Goal: Task Accomplishment & Management: Use online tool/utility

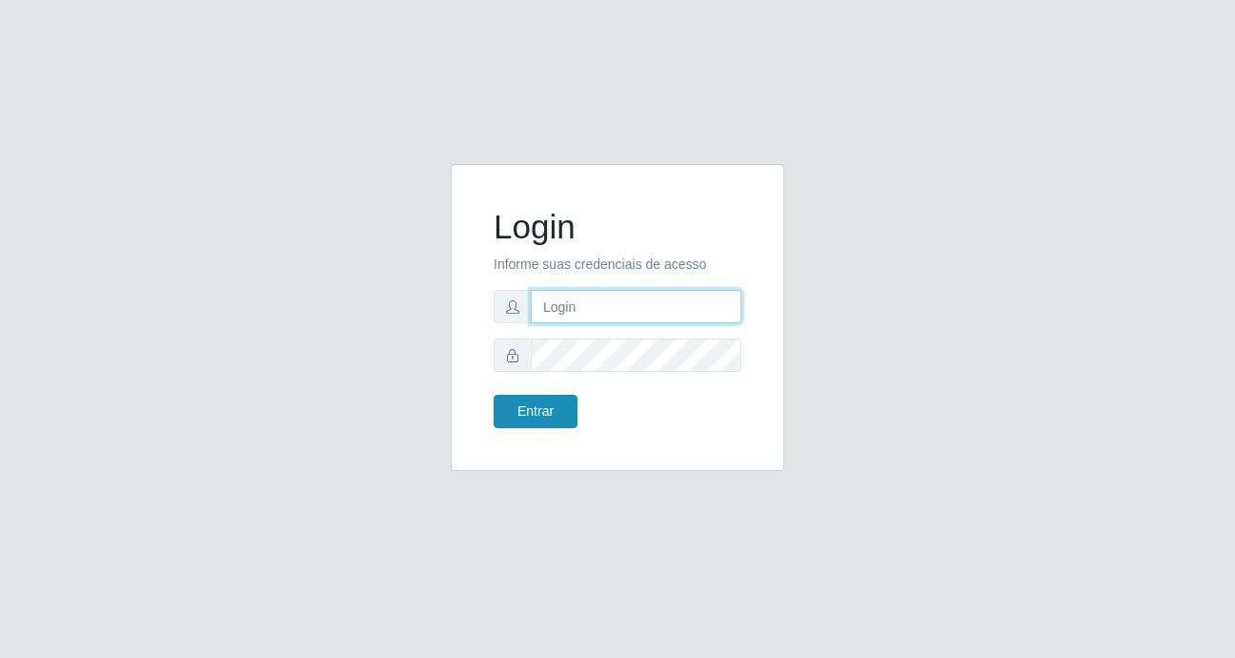
type input "Yohanna@bessa"
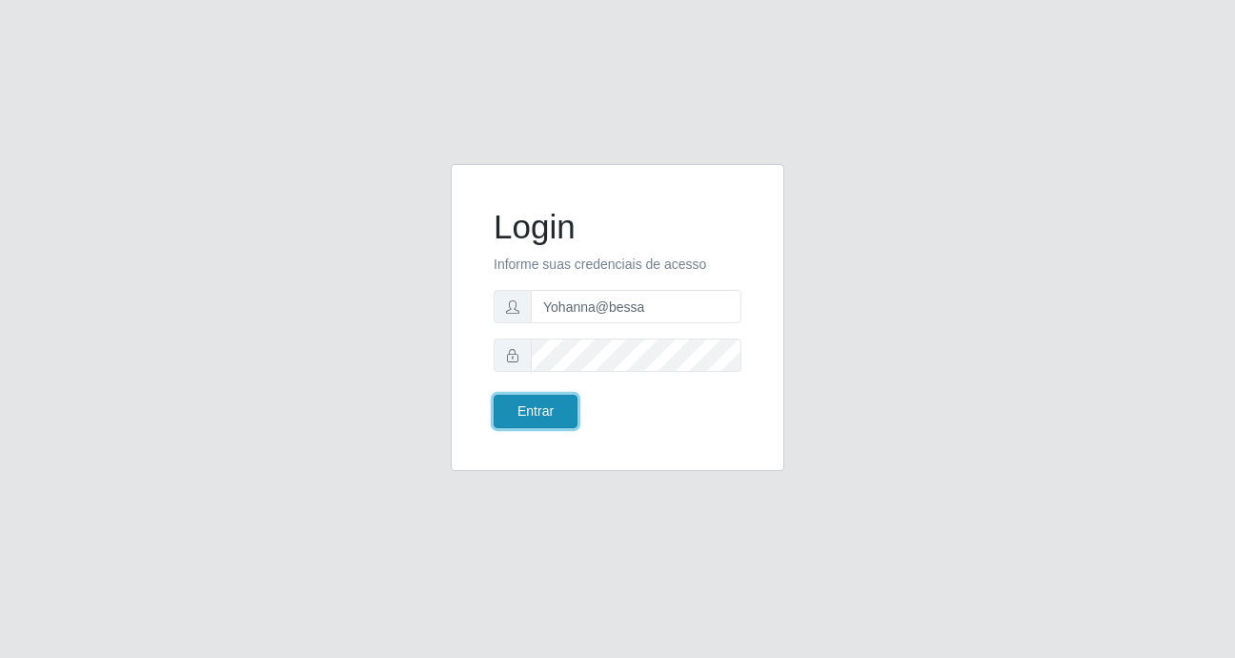
click at [534, 414] on button "Entrar" at bounding box center [536, 411] width 84 height 33
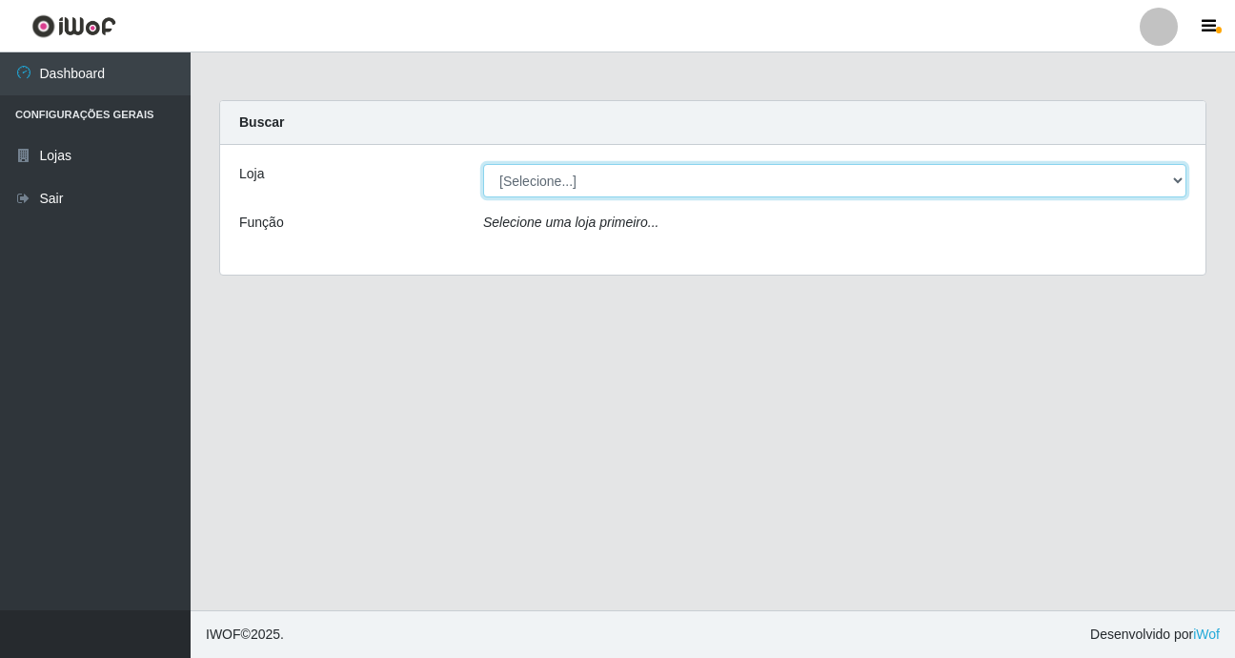
click at [607, 176] on select "[Selecione...] Bemais Supermercados - B9 Bessa" at bounding box center [834, 180] width 703 height 33
select select "410"
click at [483, 164] on select "[Selecione...] Bemais Supermercados - B9 Bessa" at bounding box center [834, 180] width 703 height 33
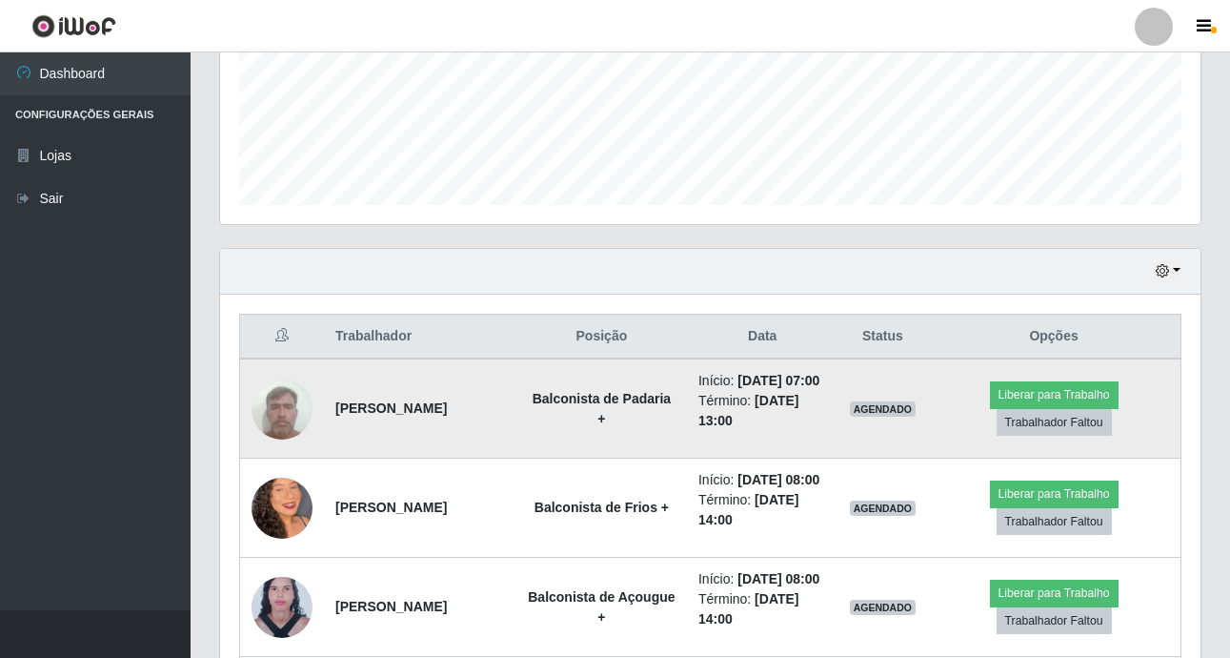
scroll to position [572, 0]
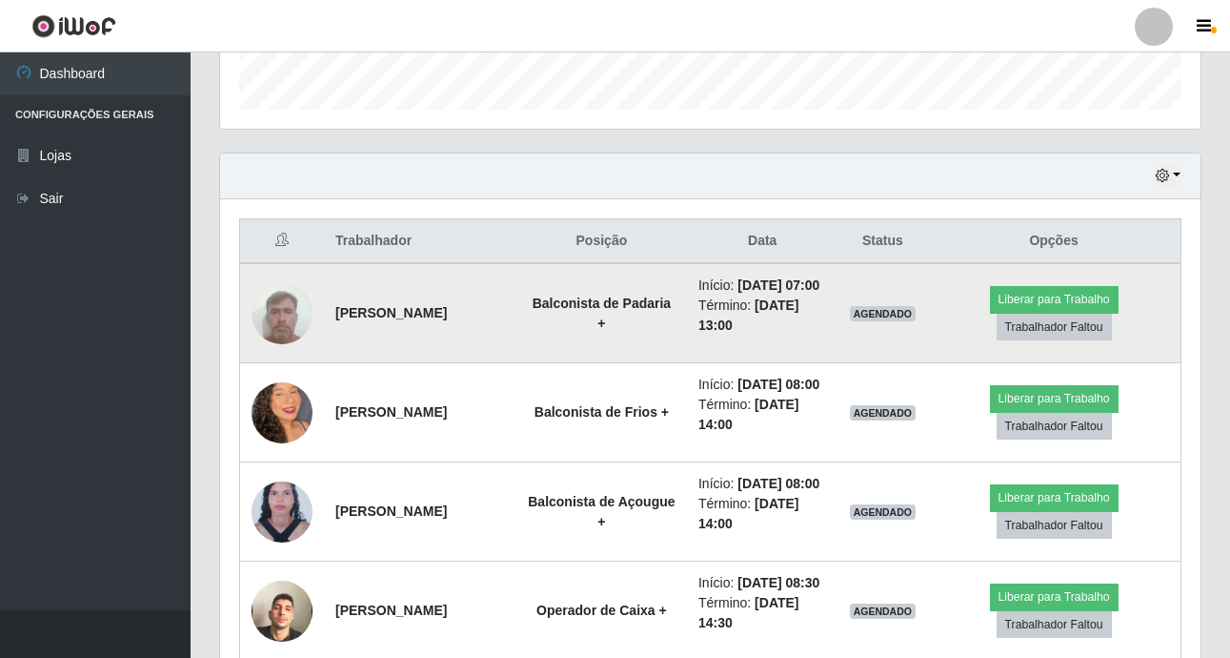
click at [802, 335] on li "Término: [DATE] 13:00" at bounding box center [763, 315] width 129 height 40
click at [687, 329] on td "Balconista de Padaria +" at bounding box center [602, 313] width 171 height 100
click at [581, 360] on td "Balconista de Padaria +" at bounding box center [602, 313] width 171 height 100
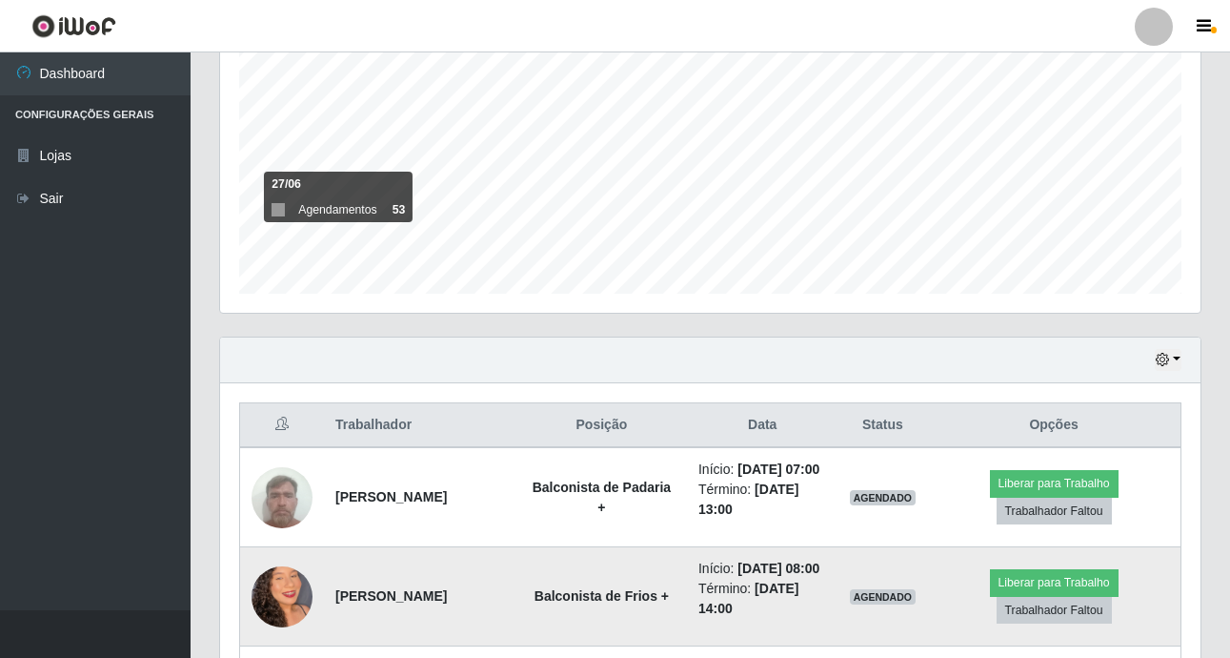
scroll to position [477, 0]
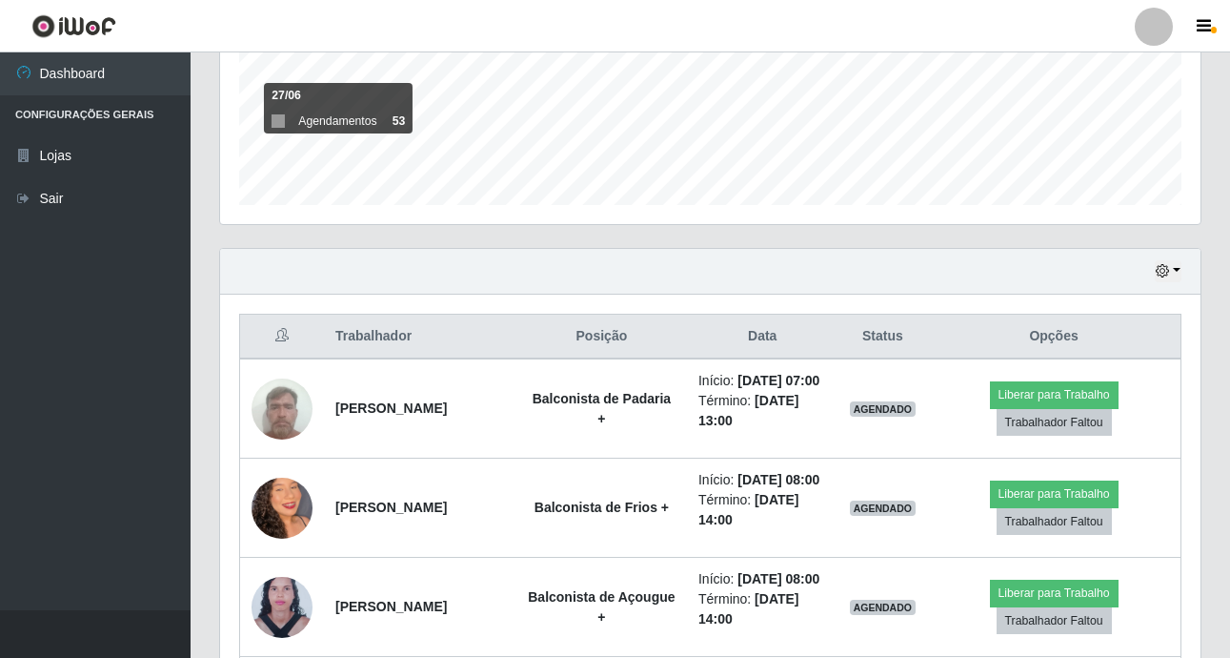
click at [162, 470] on ul "Dashboard Configurações Gerais Lojas Sair" at bounding box center [95, 331] width 191 height 558
click at [177, 406] on ul "Dashboard Configurações Gerais Lojas Sair" at bounding box center [95, 331] width 191 height 558
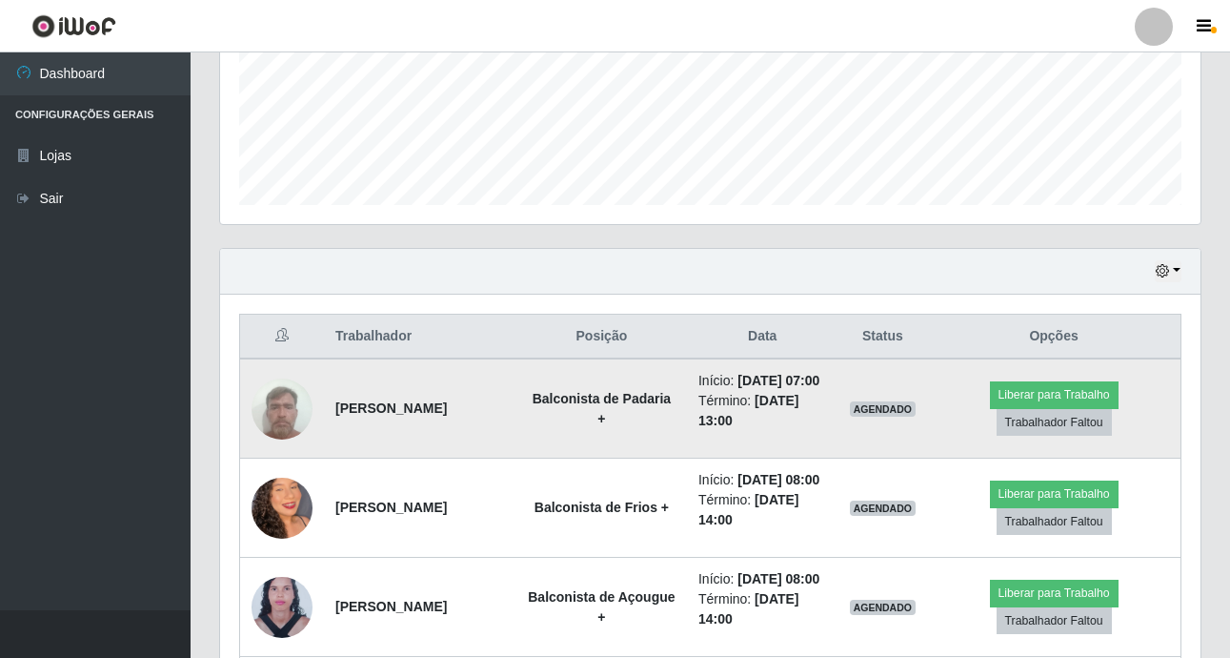
click at [670, 424] on td "Balconista de Padaria +" at bounding box center [602, 408] width 171 height 100
drag, startPoint x: 670, startPoint y: 424, endPoint x: 629, endPoint y: 437, distance: 42.8
click at [629, 426] on strong "Balconista de Padaria +" at bounding box center [602, 408] width 139 height 35
click at [640, 451] on td "Balconista de Padaria +" at bounding box center [602, 408] width 171 height 100
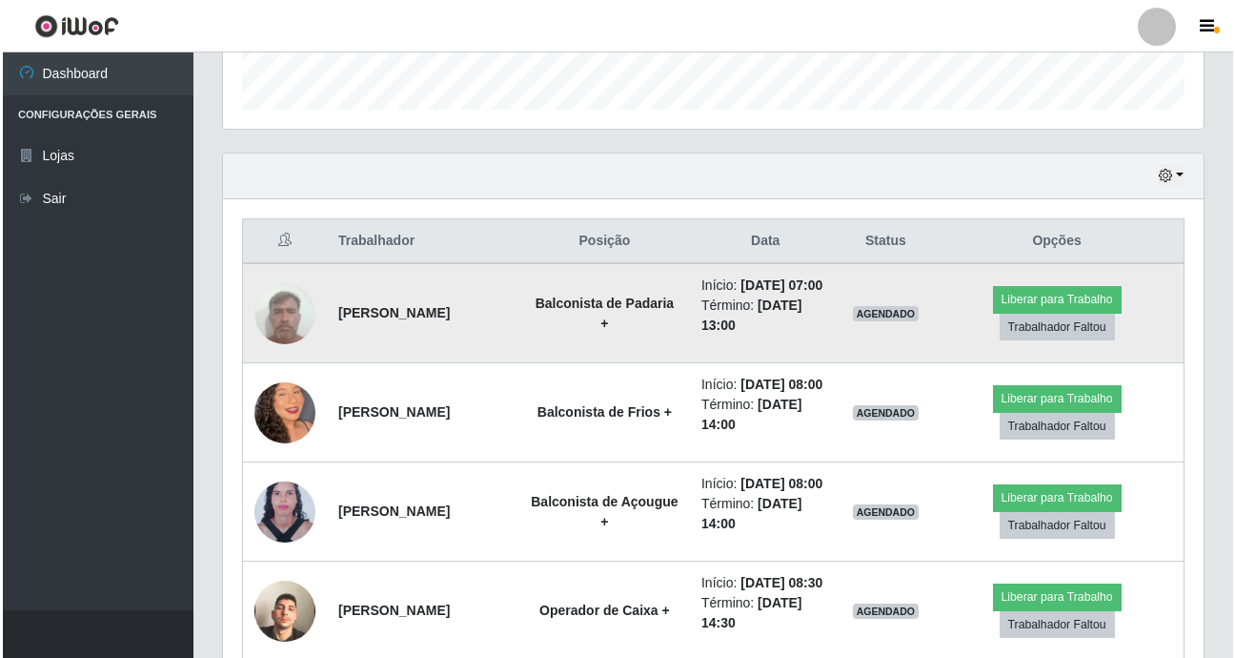
scroll to position [667, 0]
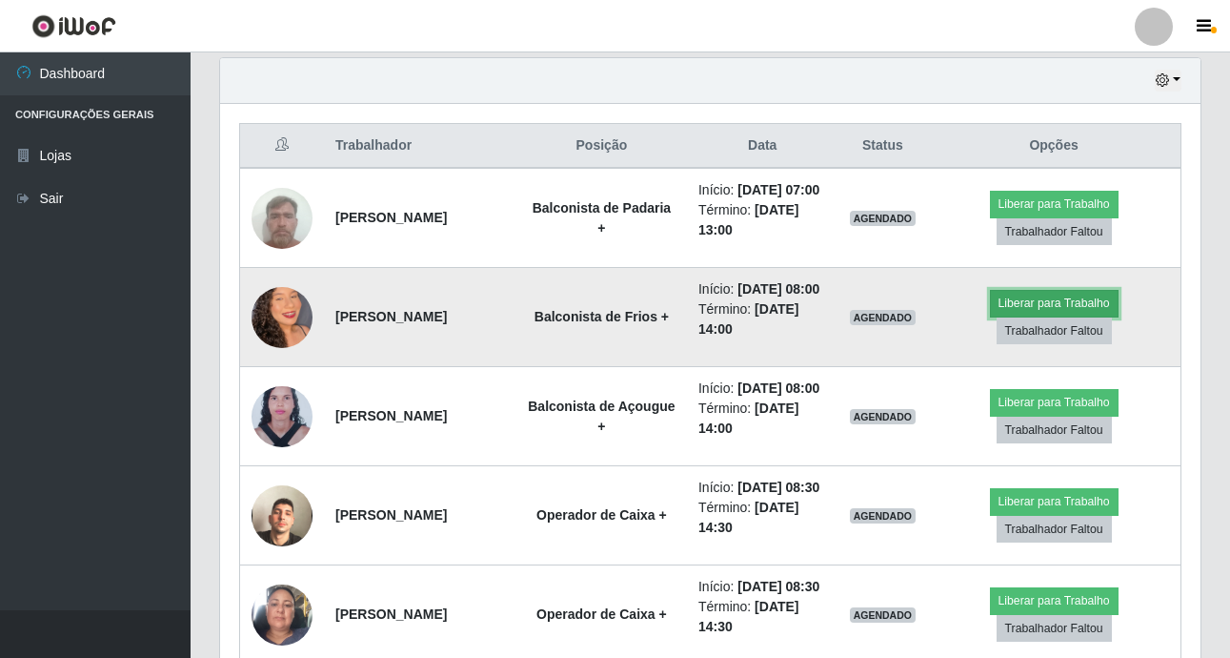
click at [1031, 316] on button "Liberar para Trabalho" at bounding box center [1054, 303] width 129 height 27
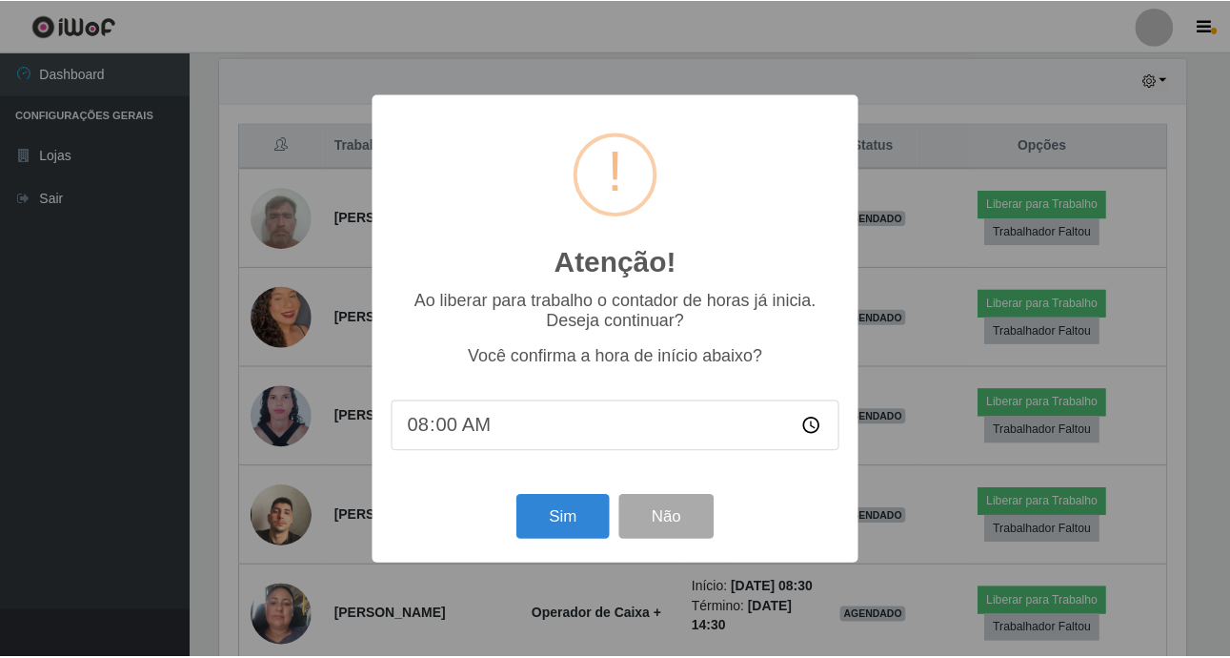
scroll to position [396, 971]
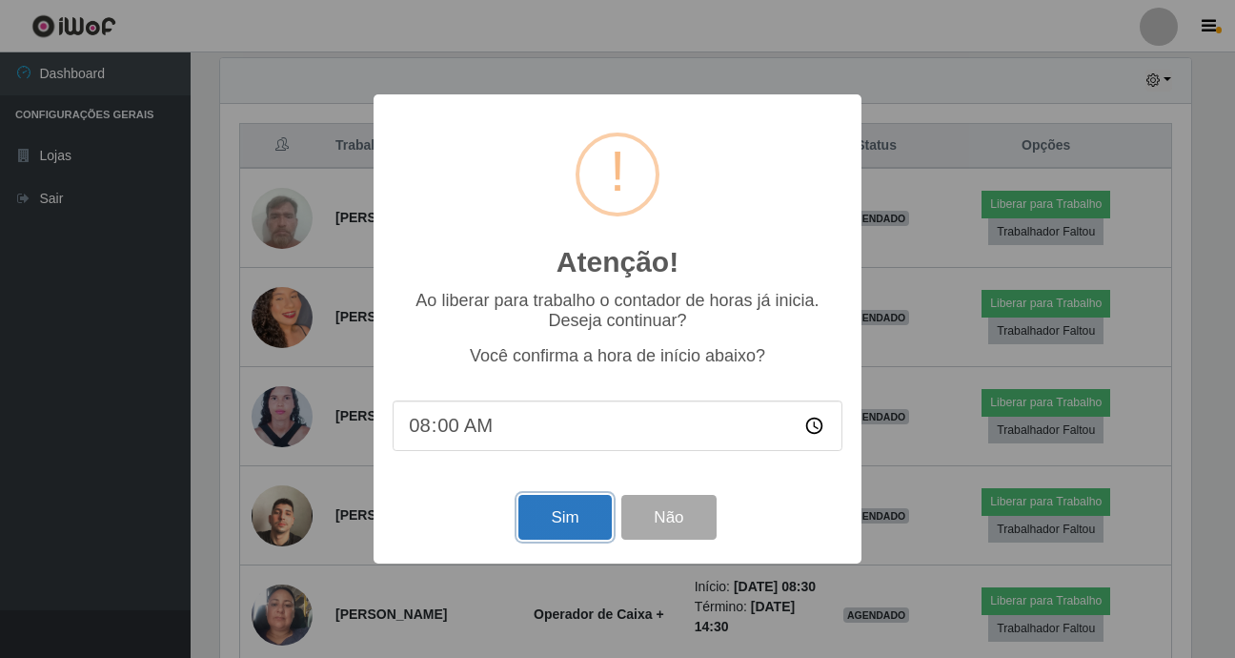
click at [537, 518] on button "Sim" at bounding box center [564, 517] width 92 height 45
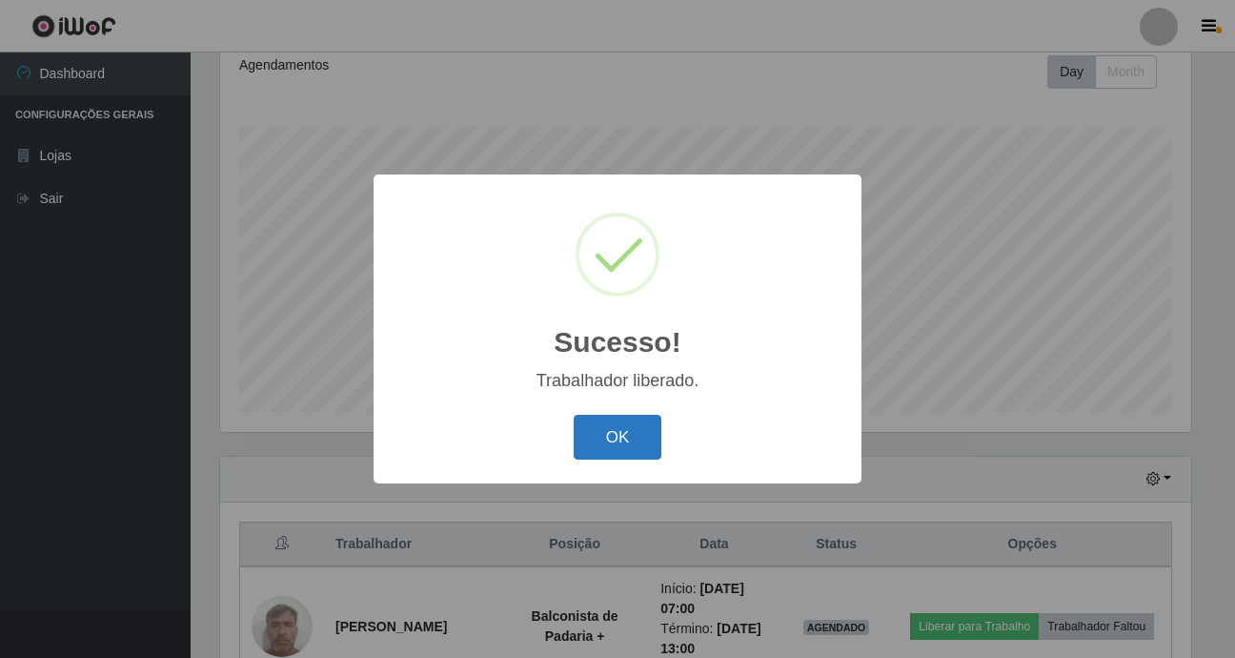
click at [633, 441] on button "OK" at bounding box center [618, 437] width 89 height 45
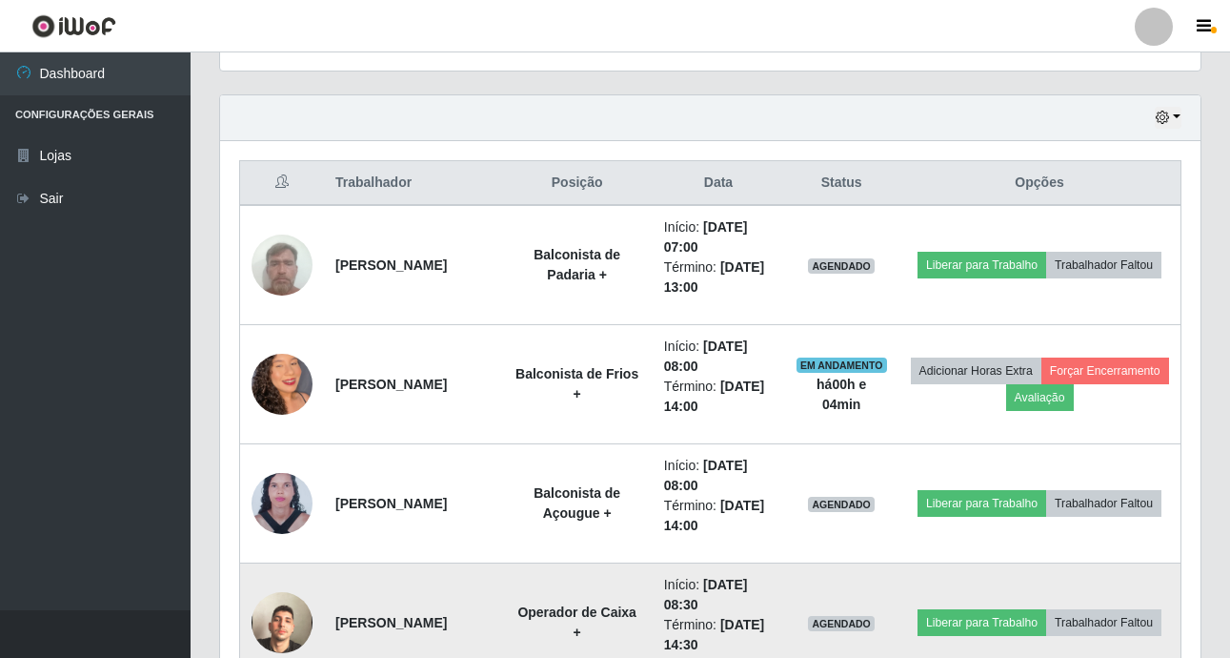
scroll to position [745, 0]
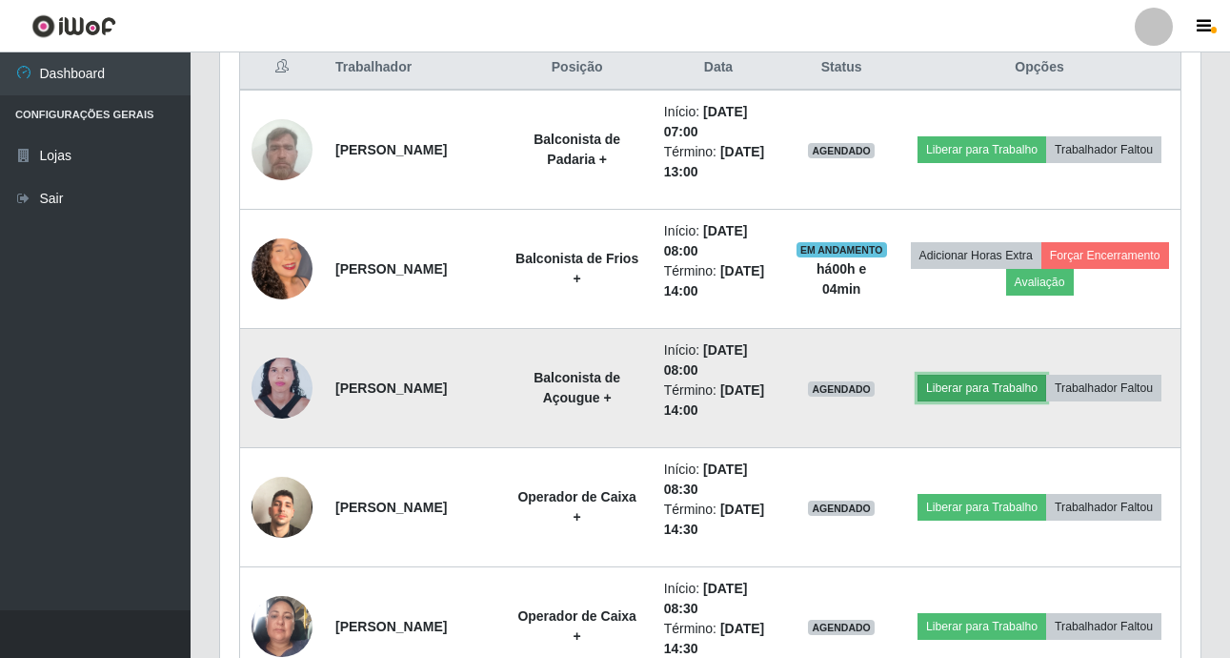
click at [1046, 380] on button "Liberar para Trabalho" at bounding box center [982, 388] width 129 height 27
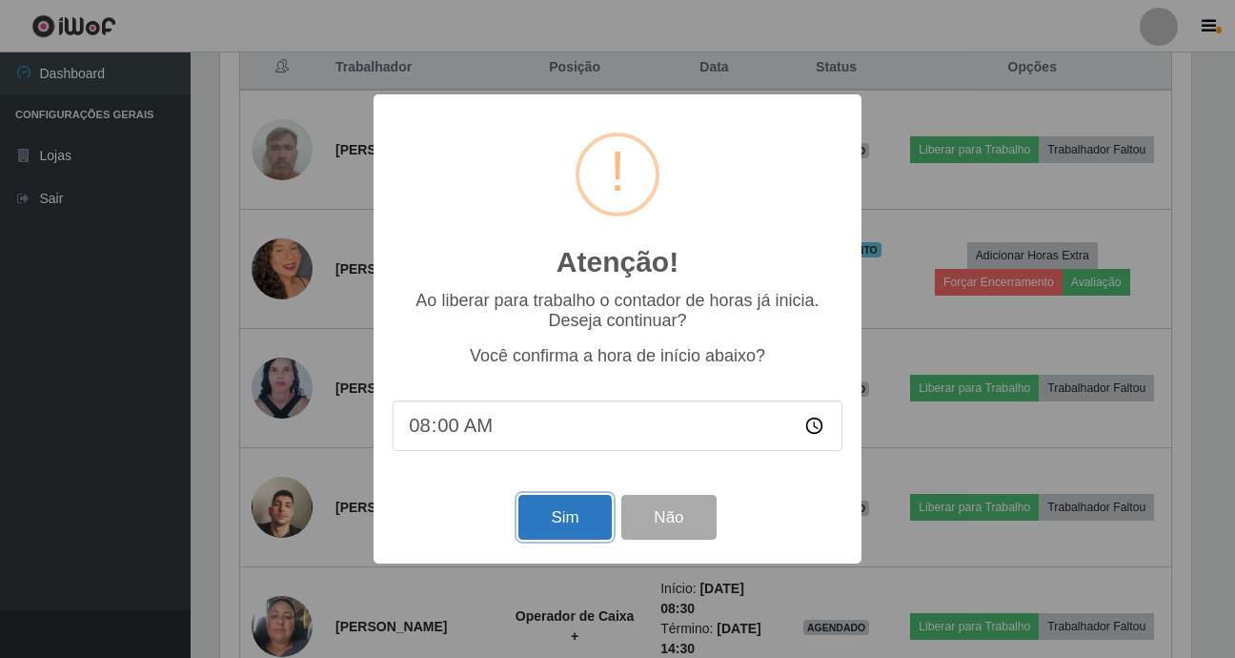
click at [584, 512] on button "Sim" at bounding box center [564, 517] width 92 height 45
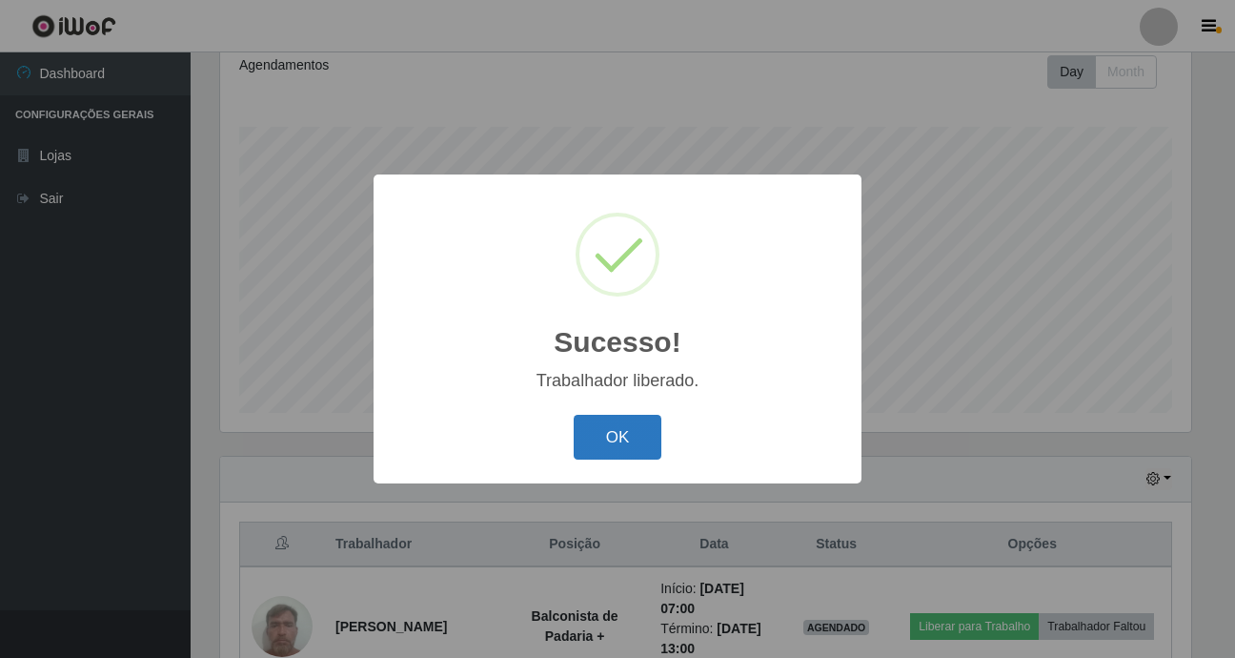
click at [633, 443] on button "OK" at bounding box center [618, 437] width 89 height 45
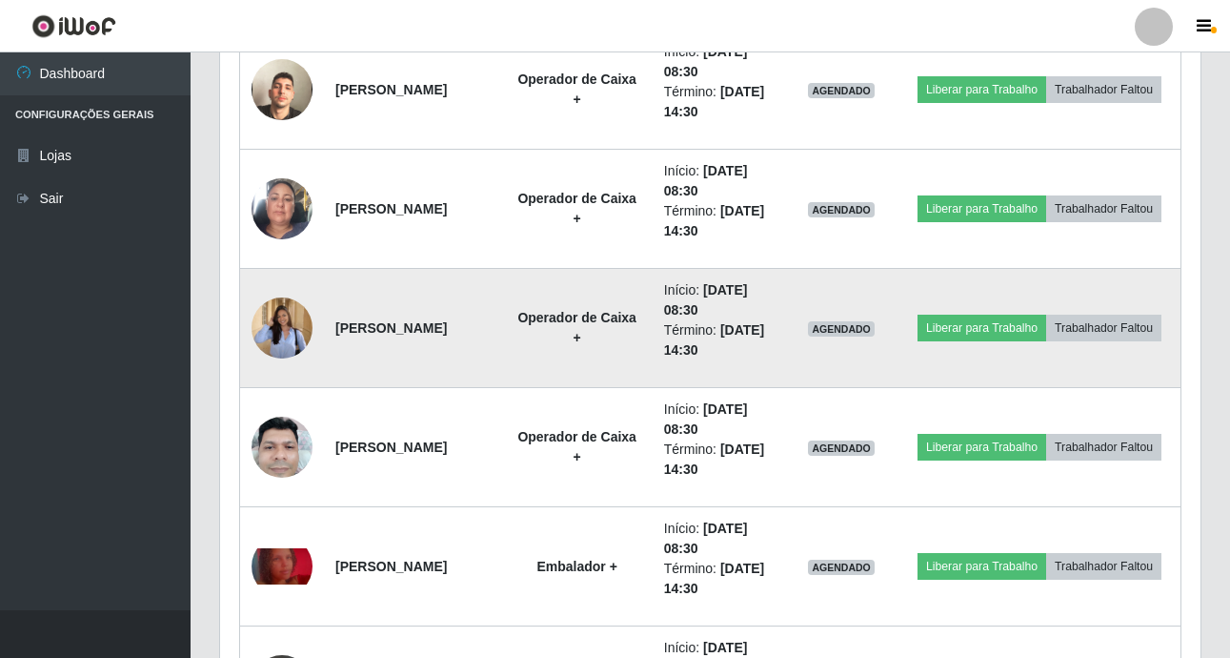
scroll to position [1129, 0]
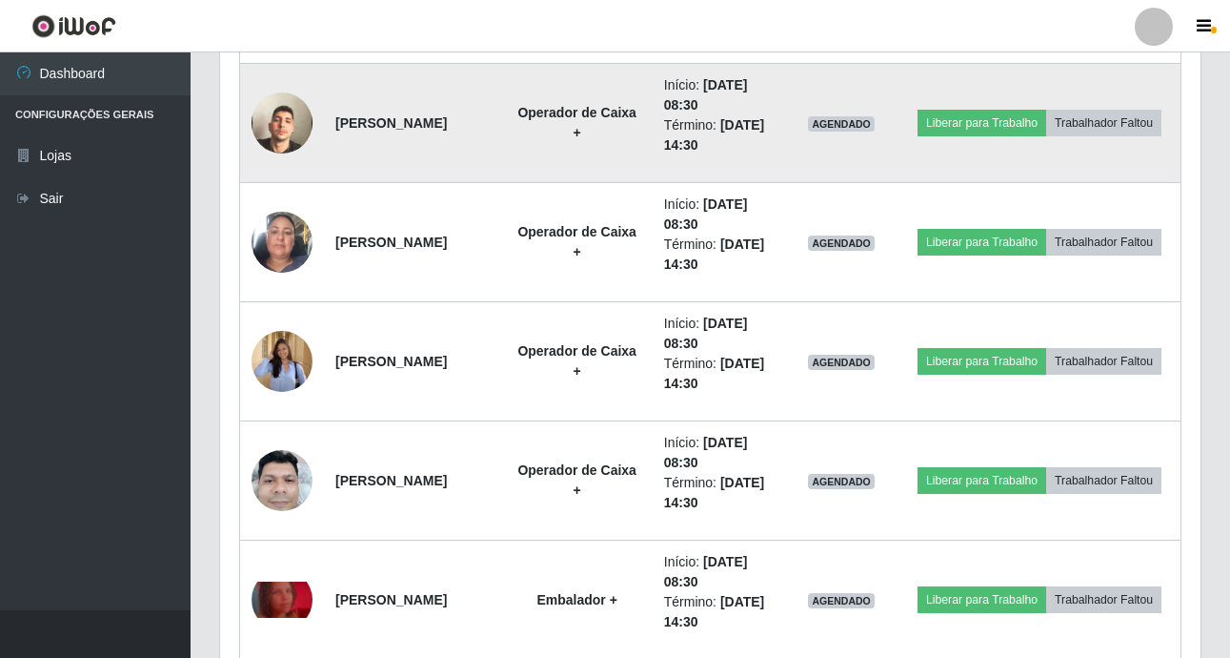
click at [284, 118] on img at bounding box center [282, 123] width 61 height 109
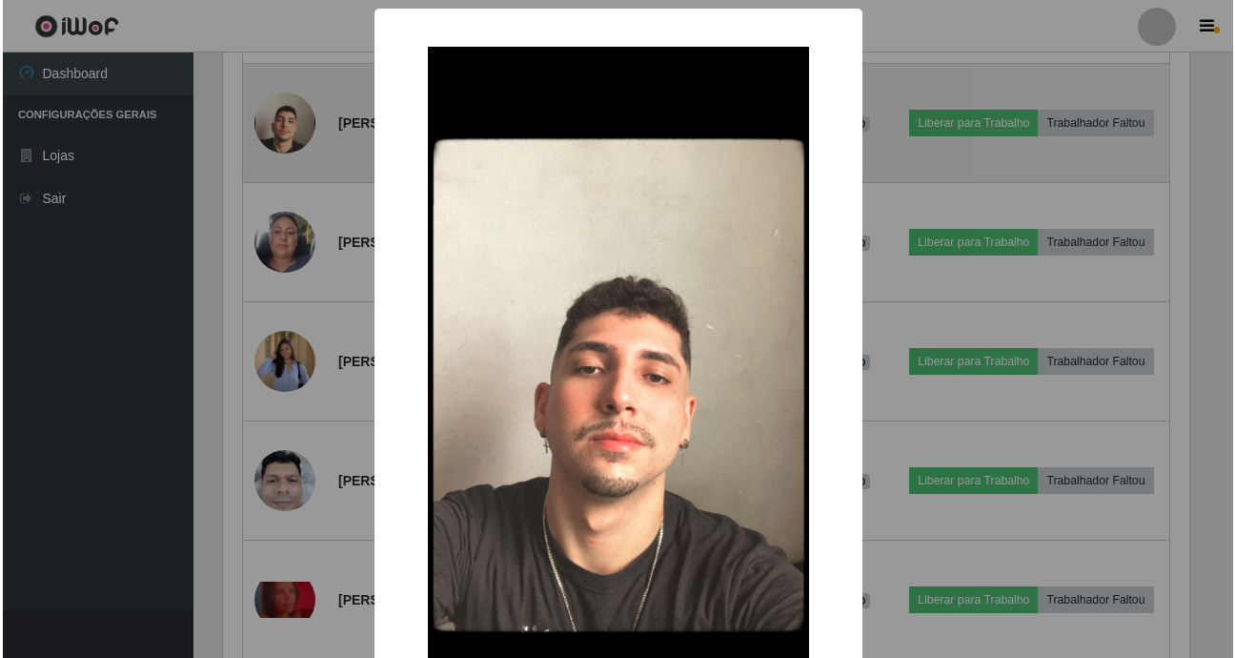
scroll to position [396, 971]
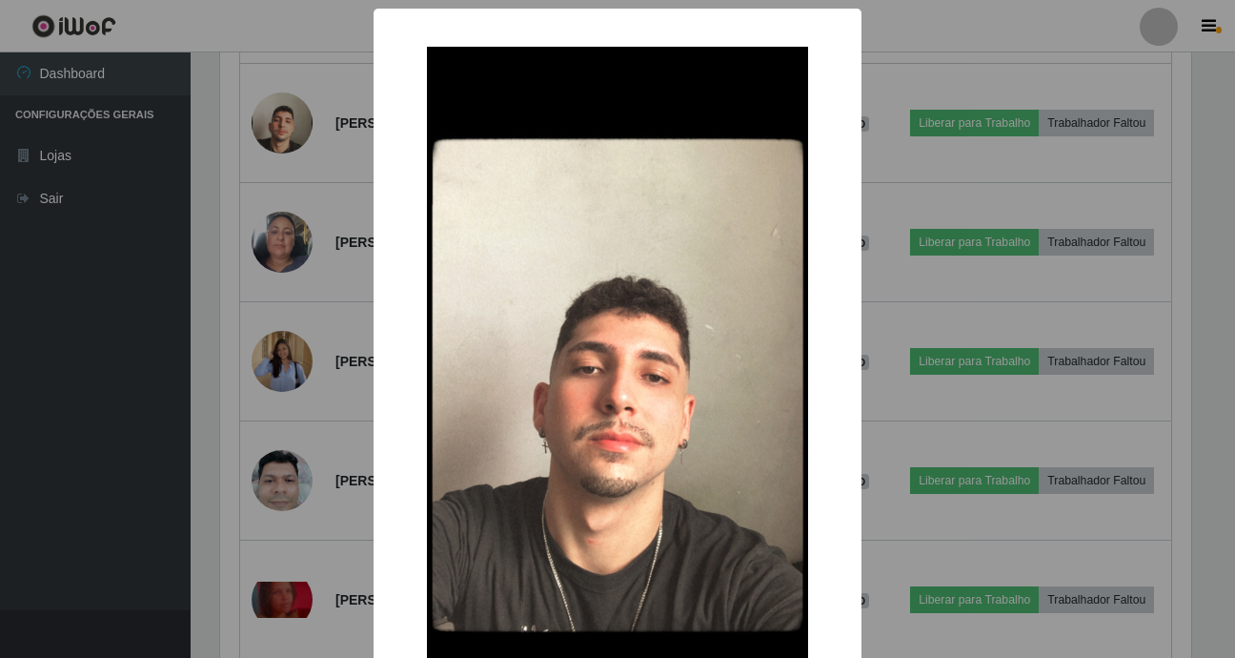
click at [193, 224] on div "× OK Cancel" at bounding box center [617, 329] width 1235 height 658
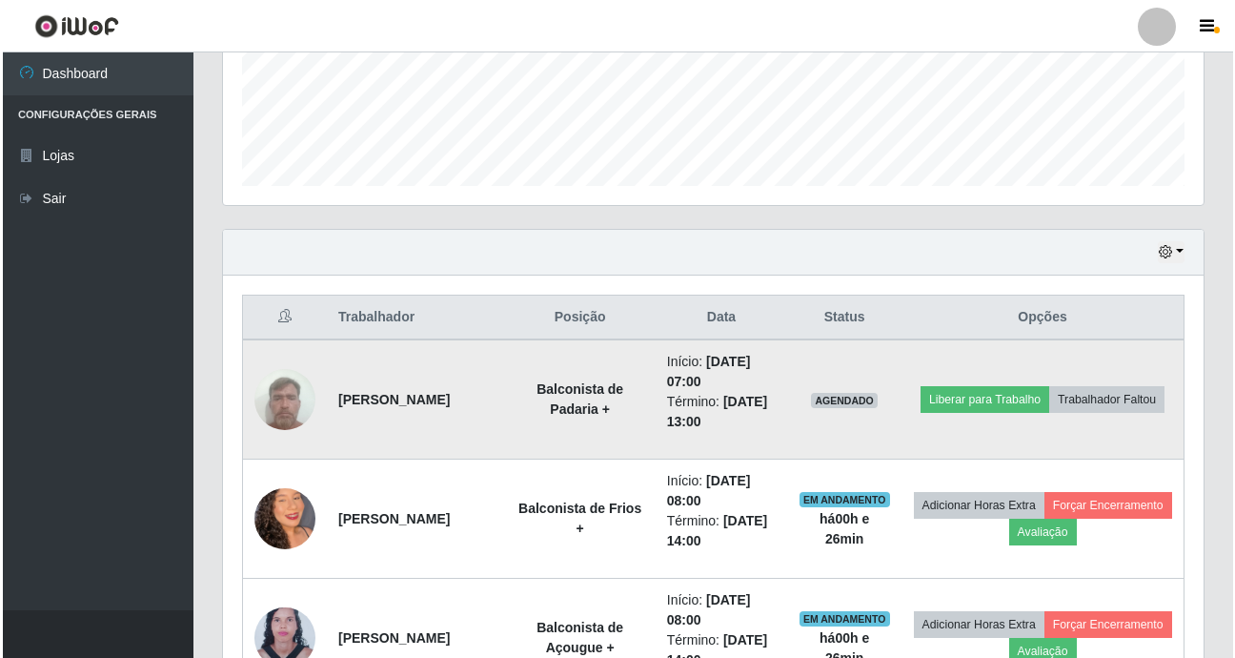
scroll to position [462, 0]
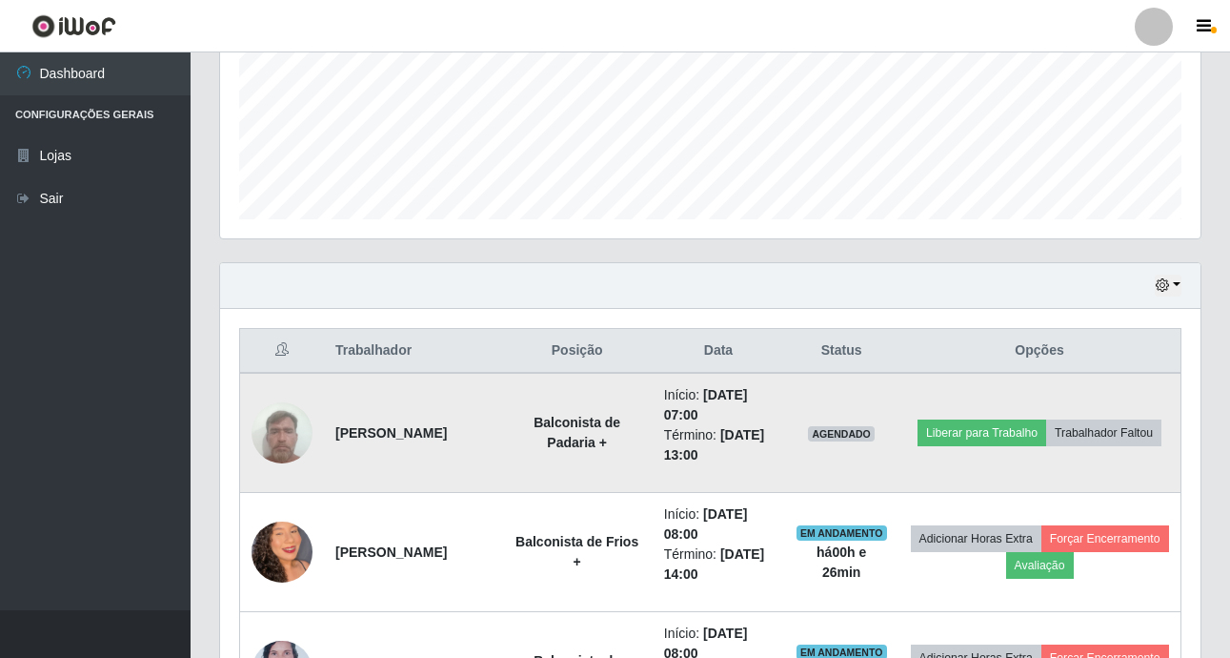
drag, startPoint x: 329, startPoint y: 438, endPoint x: 520, endPoint y: 436, distance: 191.6
click at [502, 436] on td "[PERSON_NAME]" at bounding box center [413, 433] width 178 height 120
click at [278, 439] on img at bounding box center [282, 432] width 61 height 81
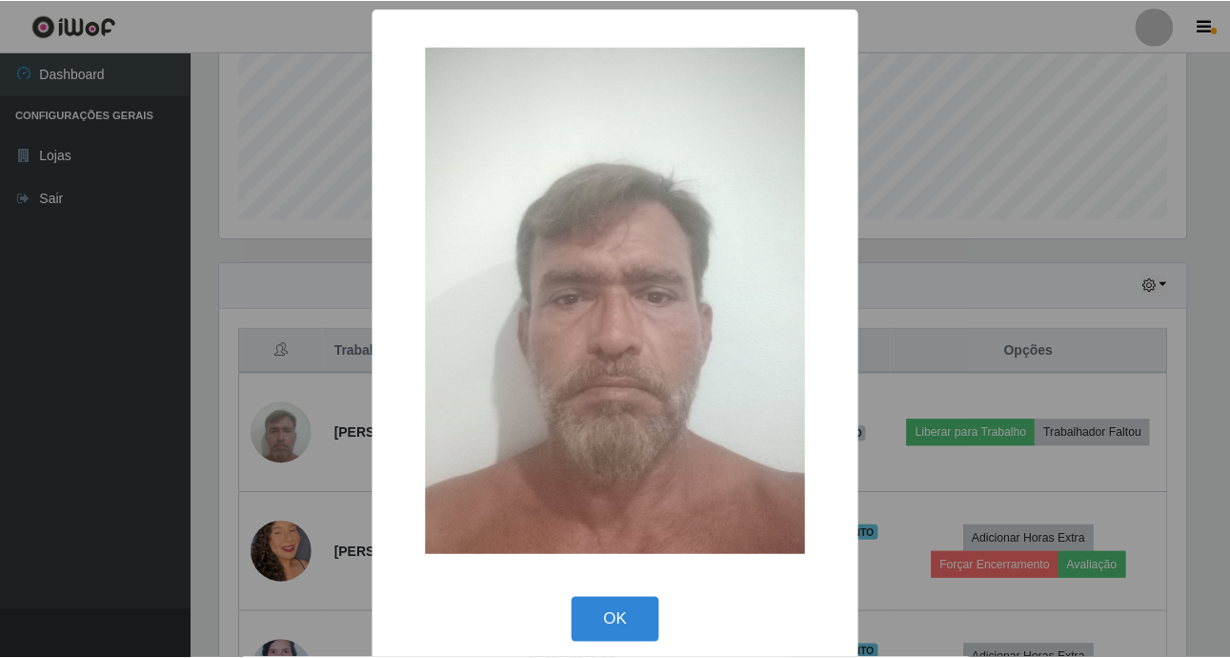
scroll to position [396, 971]
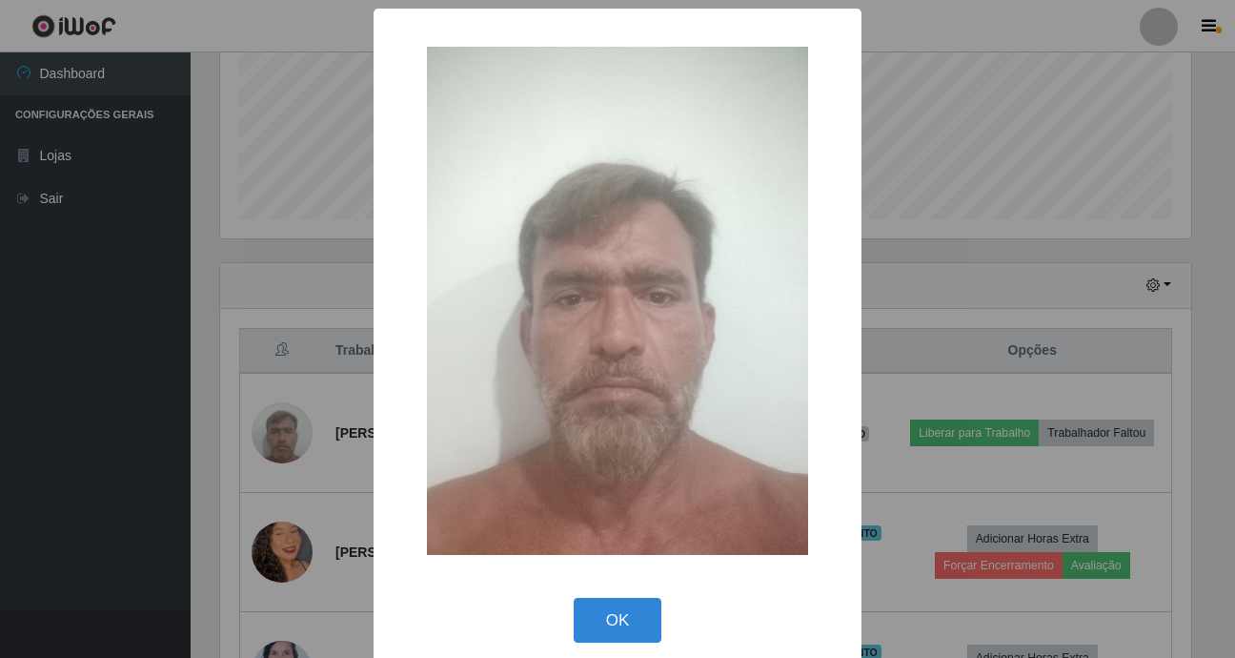
click at [53, 498] on div "× OK Cancel" at bounding box center [617, 329] width 1235 height 658
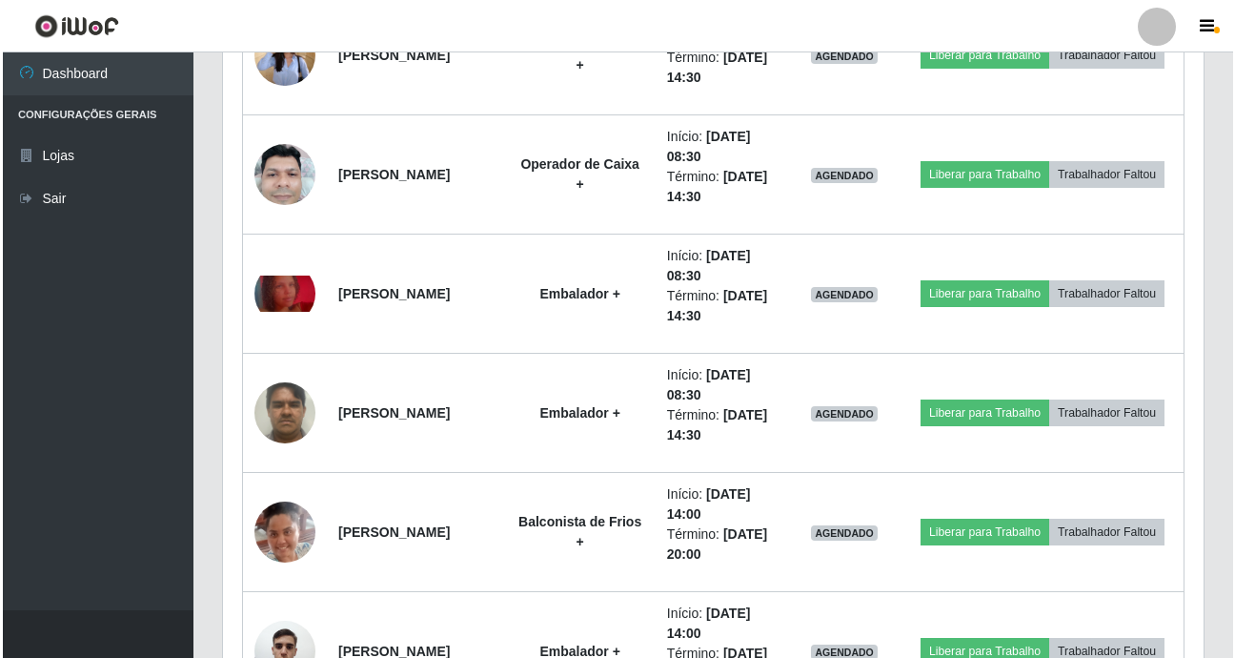
scroll to position [1436, 0]
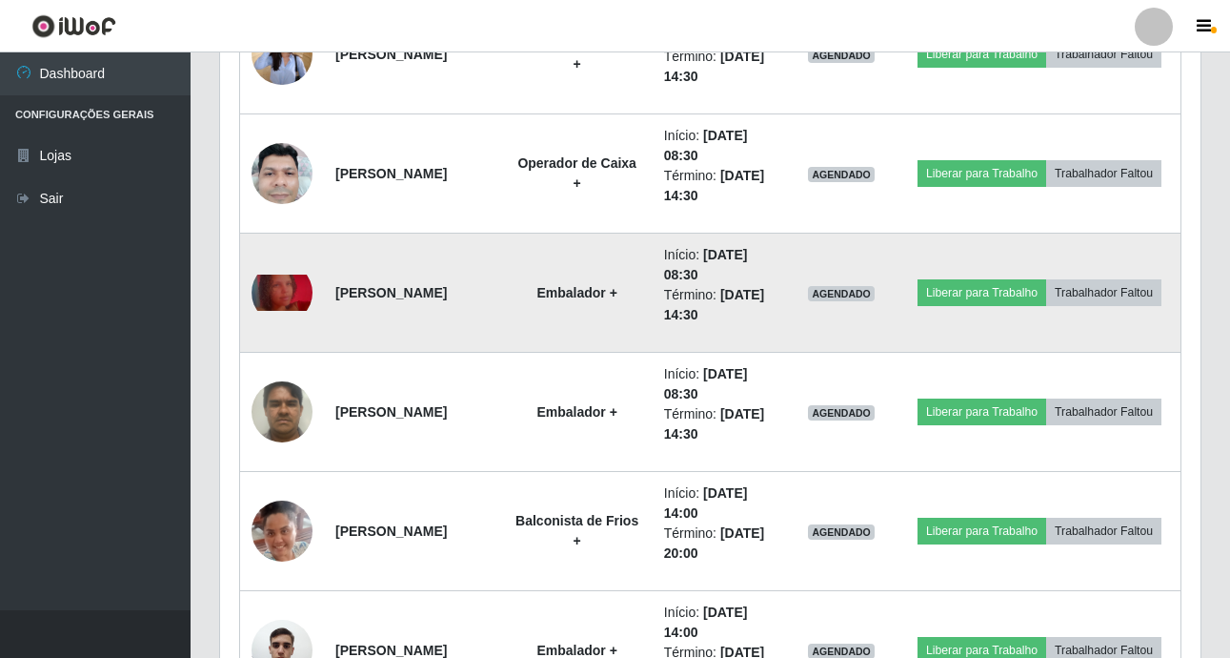
click at [265, 306] on img at bounding box center [282, 292] width 61 height 37
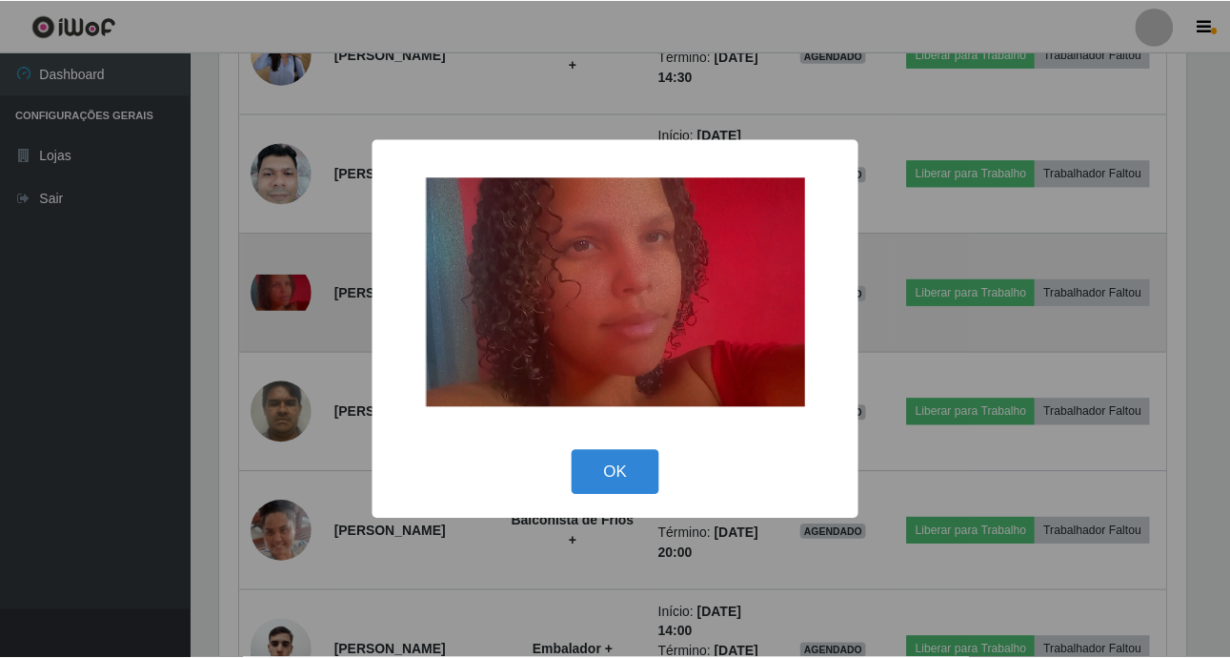
scroll to position [396, 971]
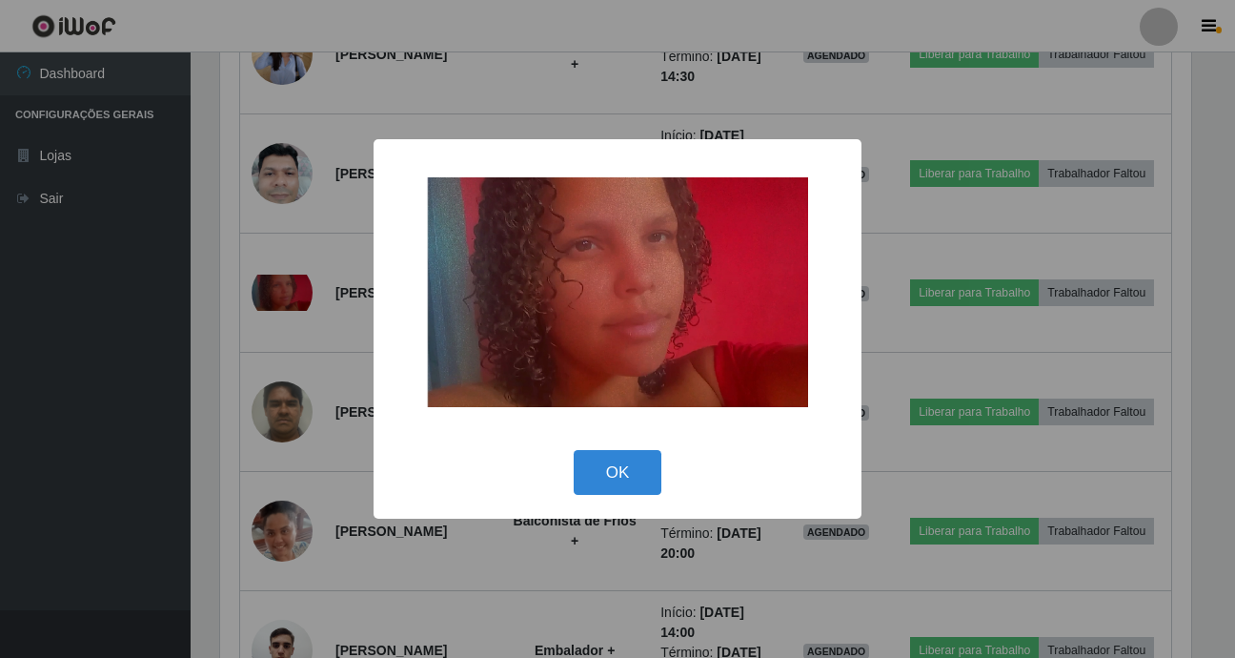
click at [206, 347] on div "× OK Cancel" at bounding box center [617, 329] width 1235 height 658
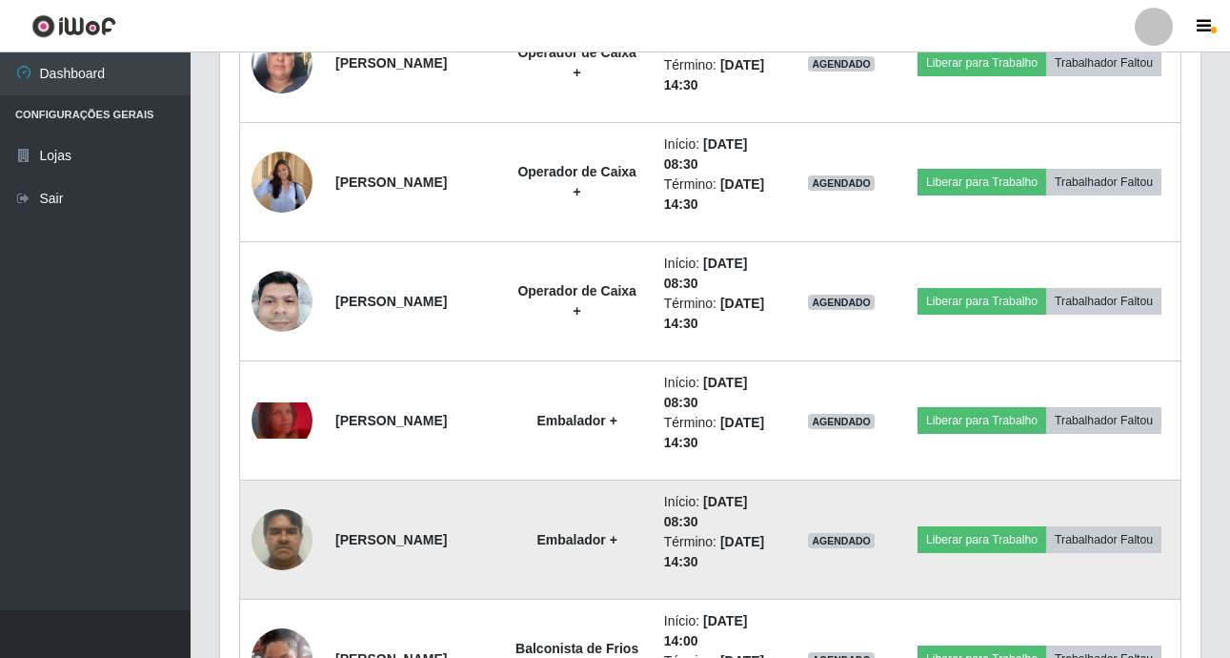
scroll to position [1341, 0]
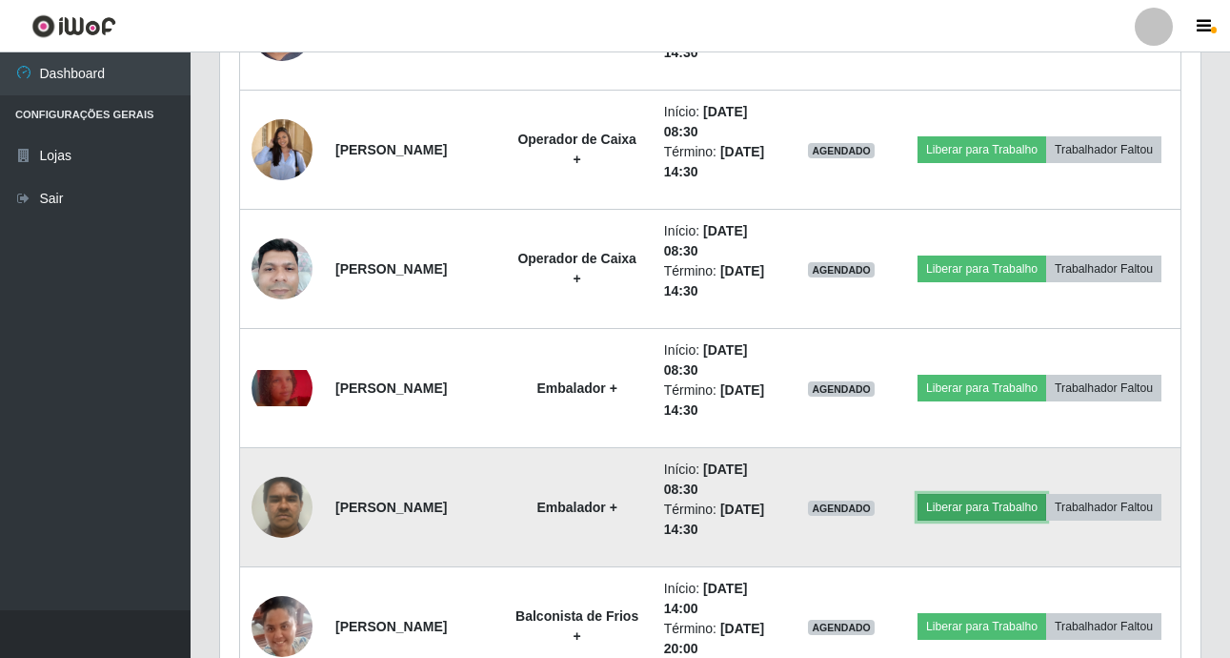
click at [1046, 498] on button "Liberar para Trabalho" at bounding box center [982, 507] width 129 height 27
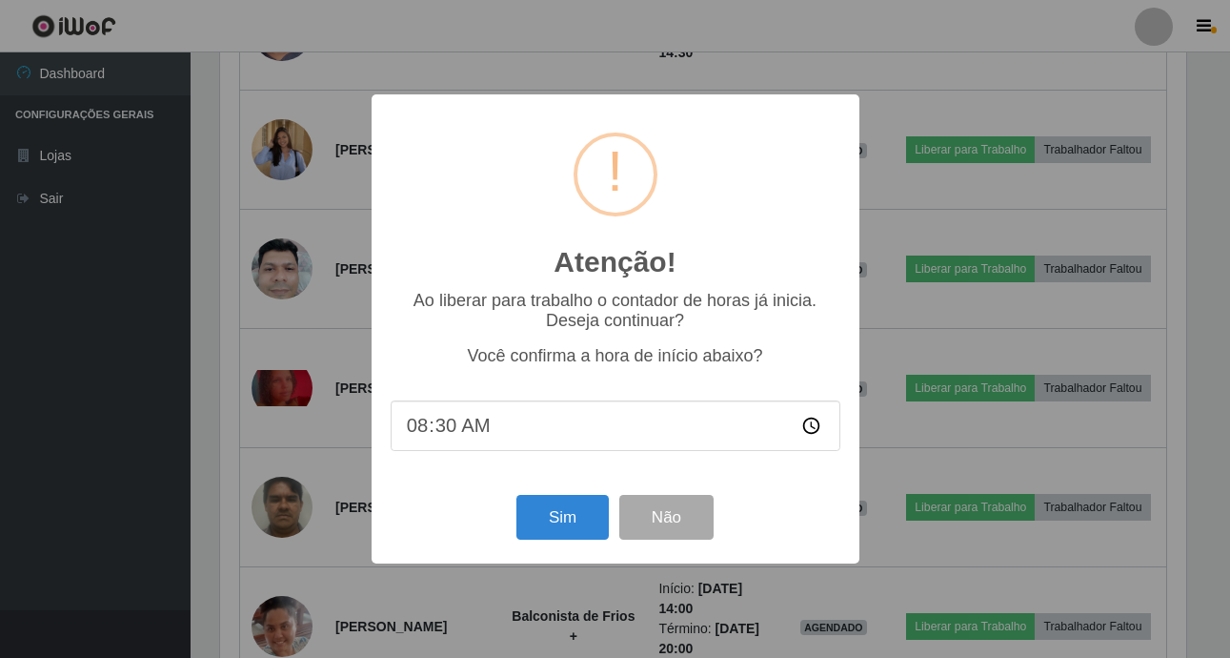
scroll to position [396, 971]
click at [561, 518] on button "Sim" at bounding box center [564, 517] width 92 height 45
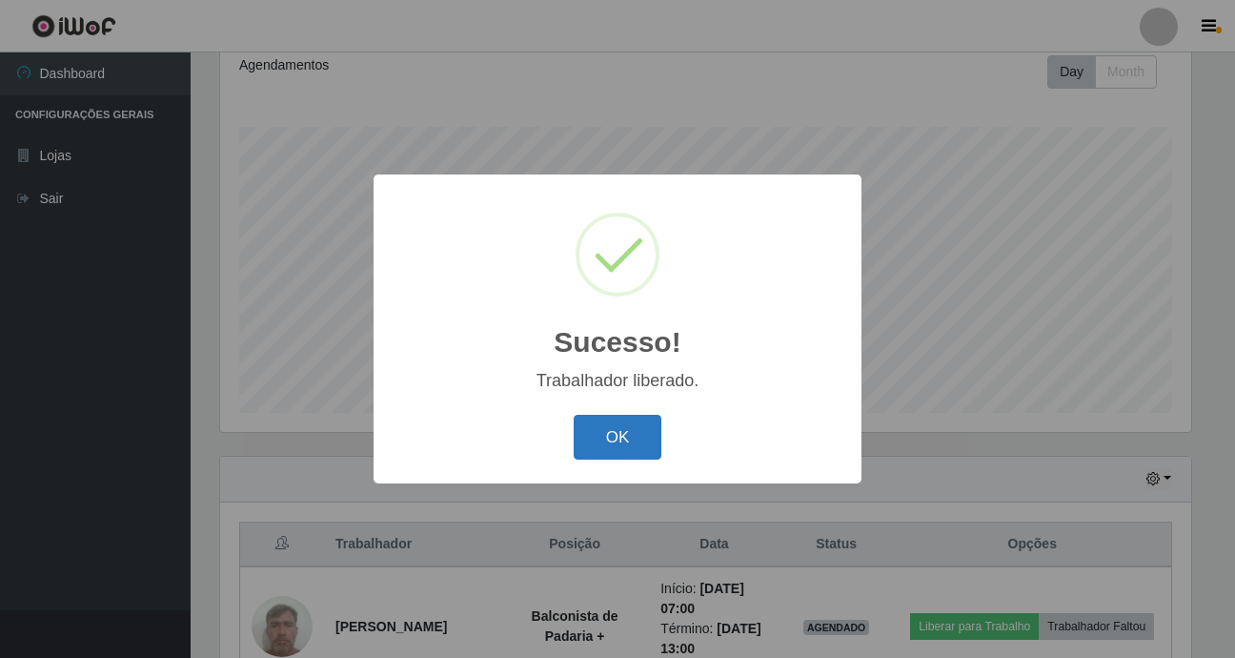
drag, startPoint x: 640, startPoint y: 457, endPoint x: 623, endPoint y: 459, distance: 17.4
click at [640, 457] on button "OK" at bounding box center [618, 437] width 89 height 45
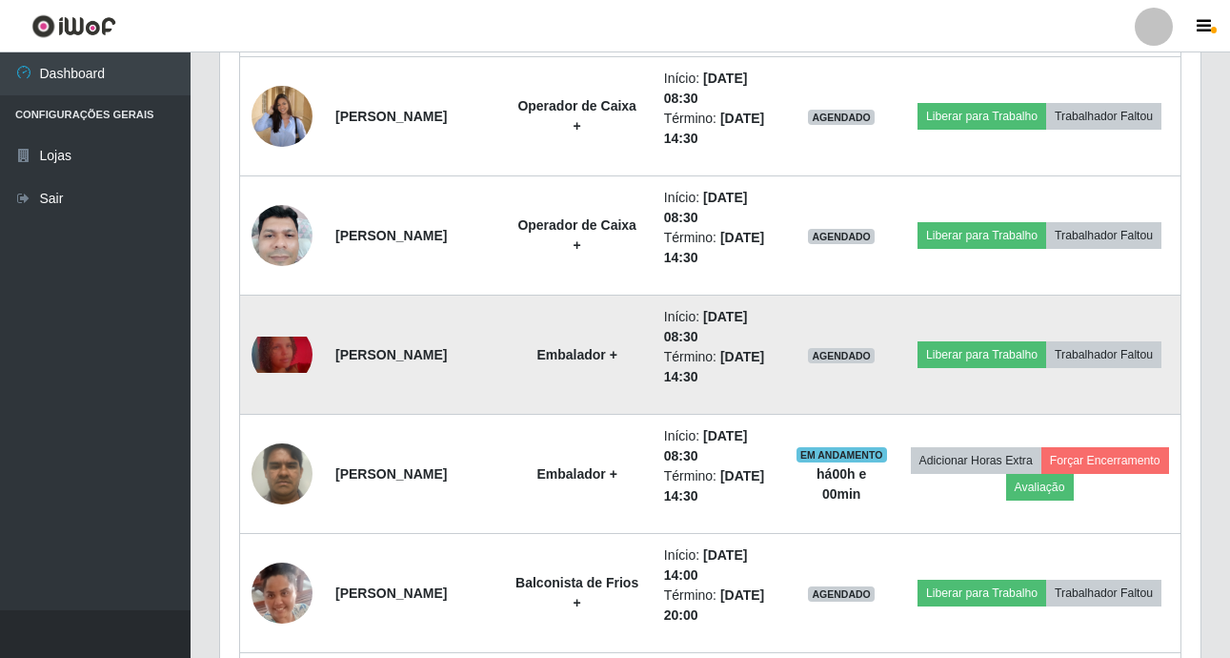
scroll to position [1412, 0]
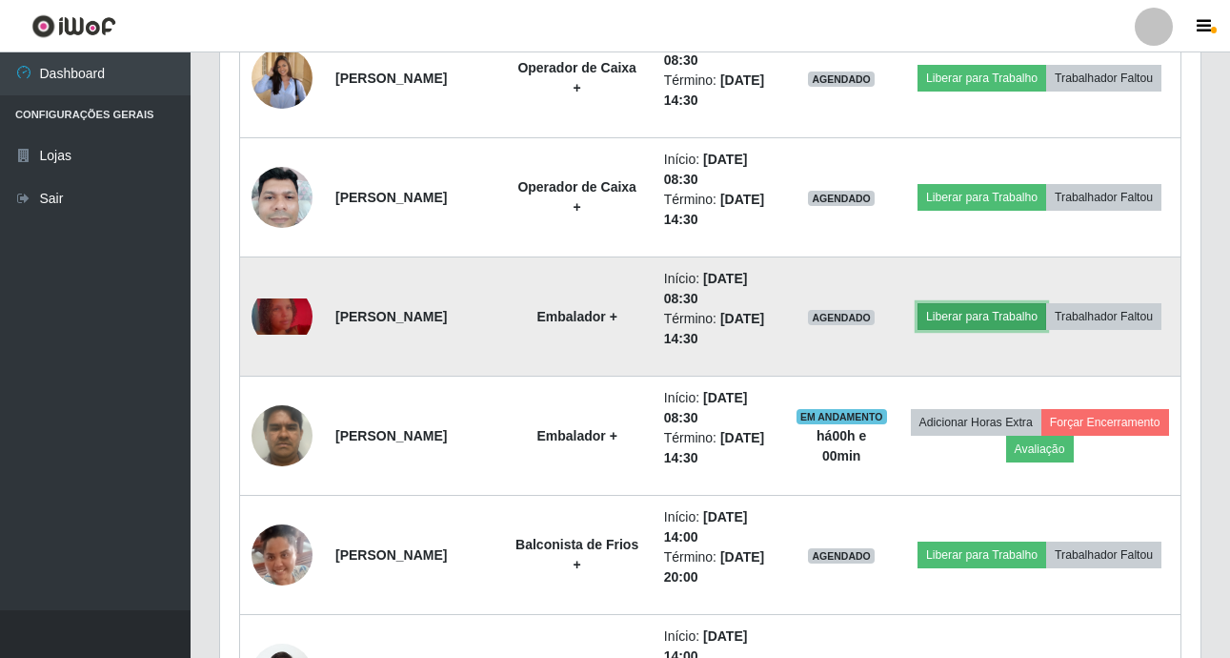
click at [1031, 303] on button "Liberar para Trabalho" at bounding box center [982, 316] width 129 height 27
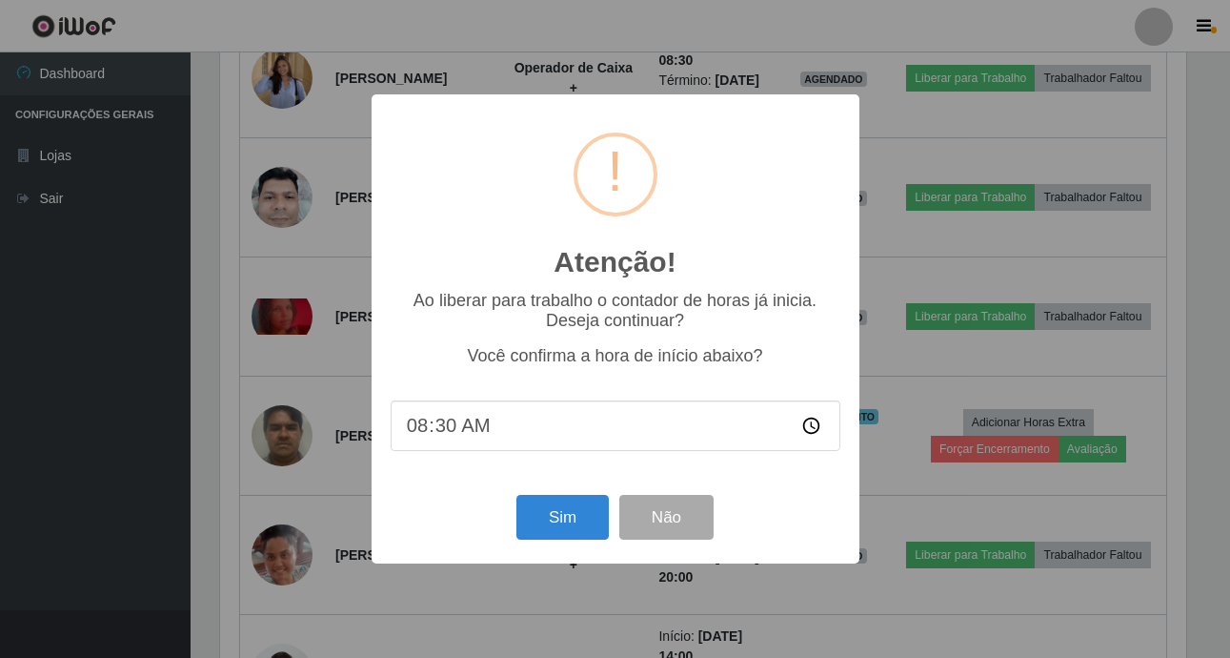
scroll to position [396, 971]
click at [535, 512] on button "Sim" at bounding box center [564, 517] width 92 height 45
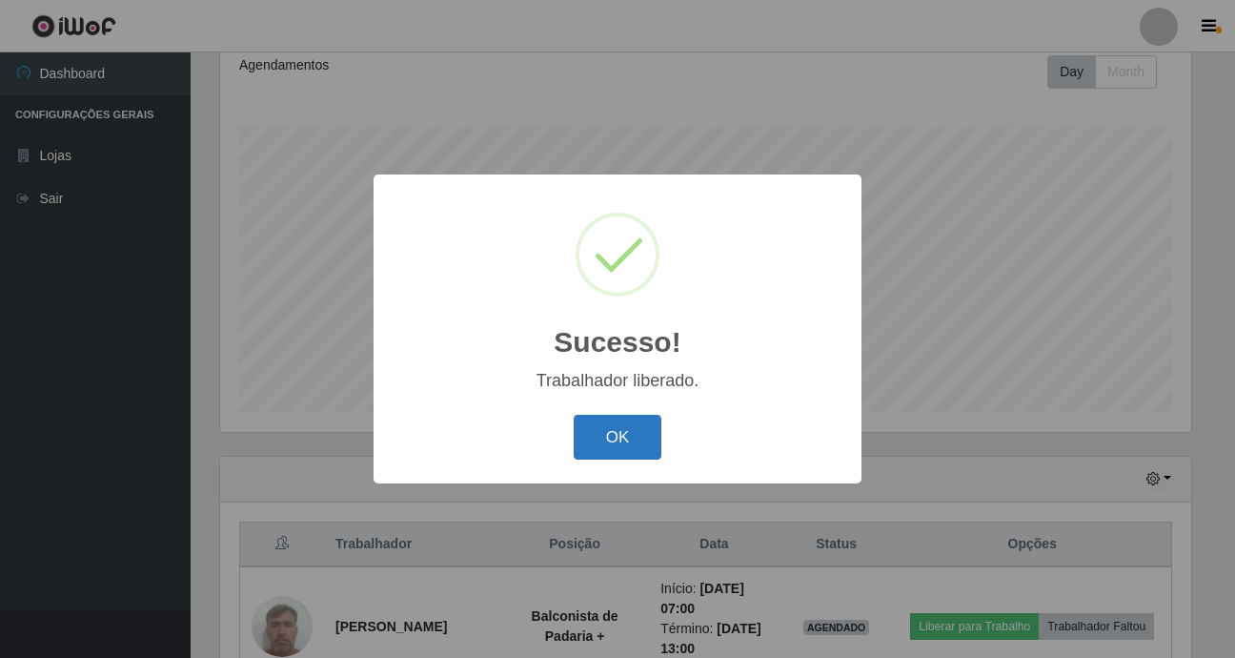
click at [616, 434] on button "OK" at bounding box center [618, 437] width 89 height 45
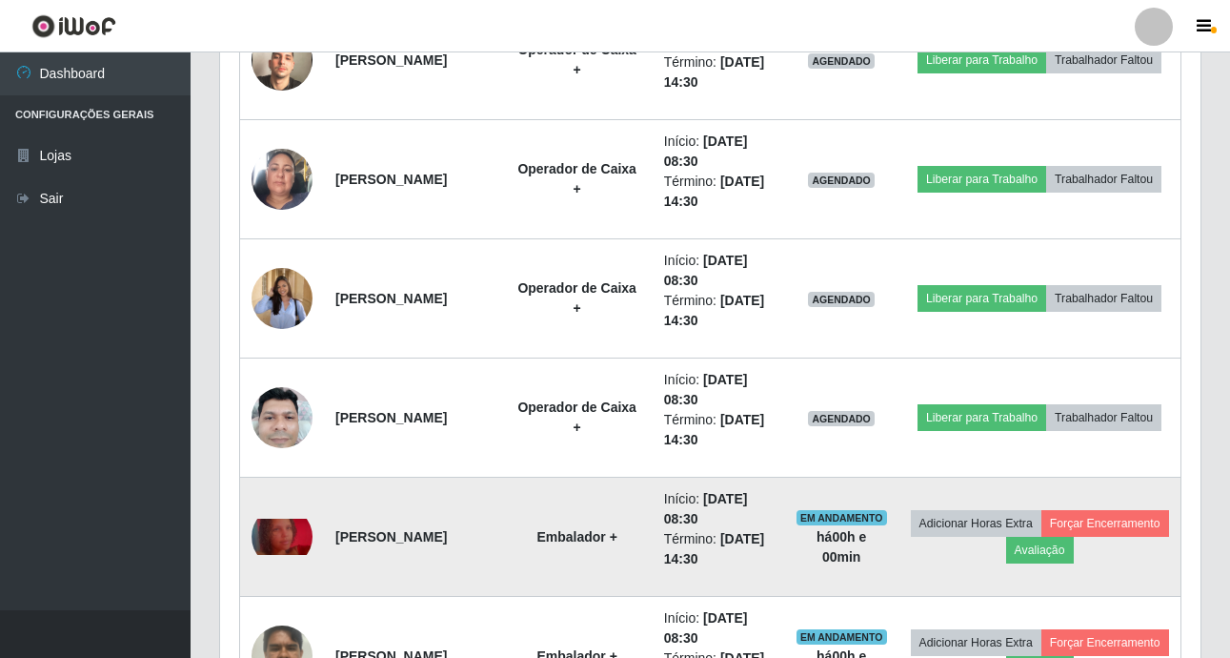
scroll to position [1222, 0]
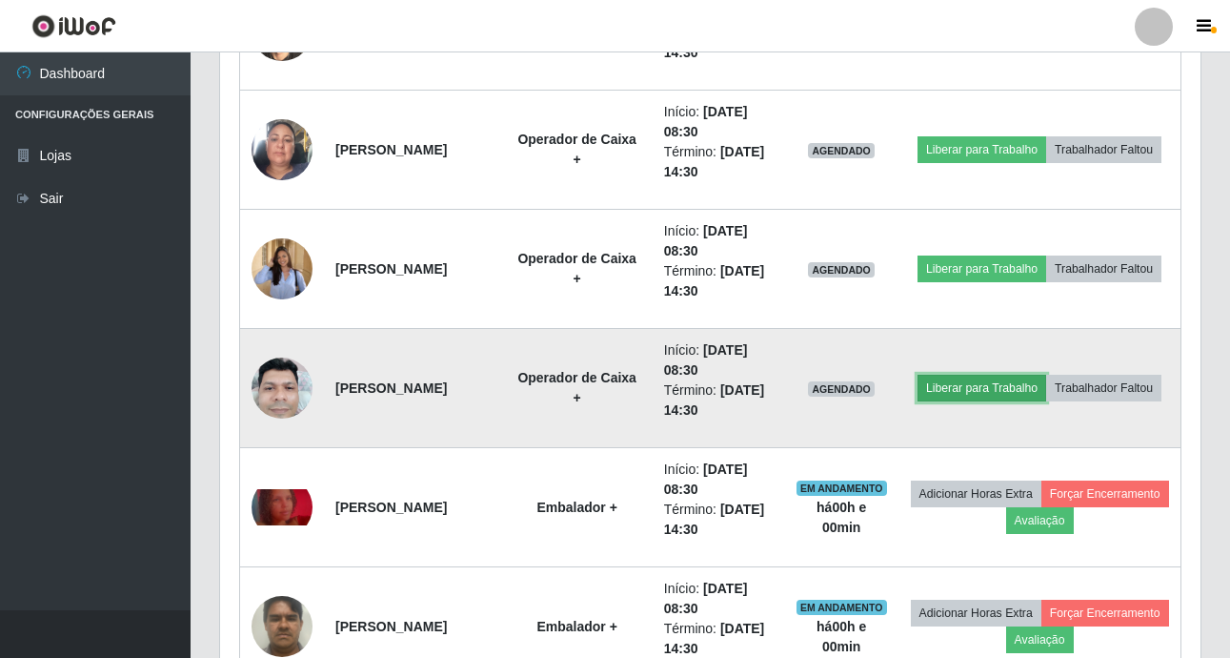
click at [1046, 377] on button "Liberar para Trabalho" at bounding box center [982, 388] width 129 height 27
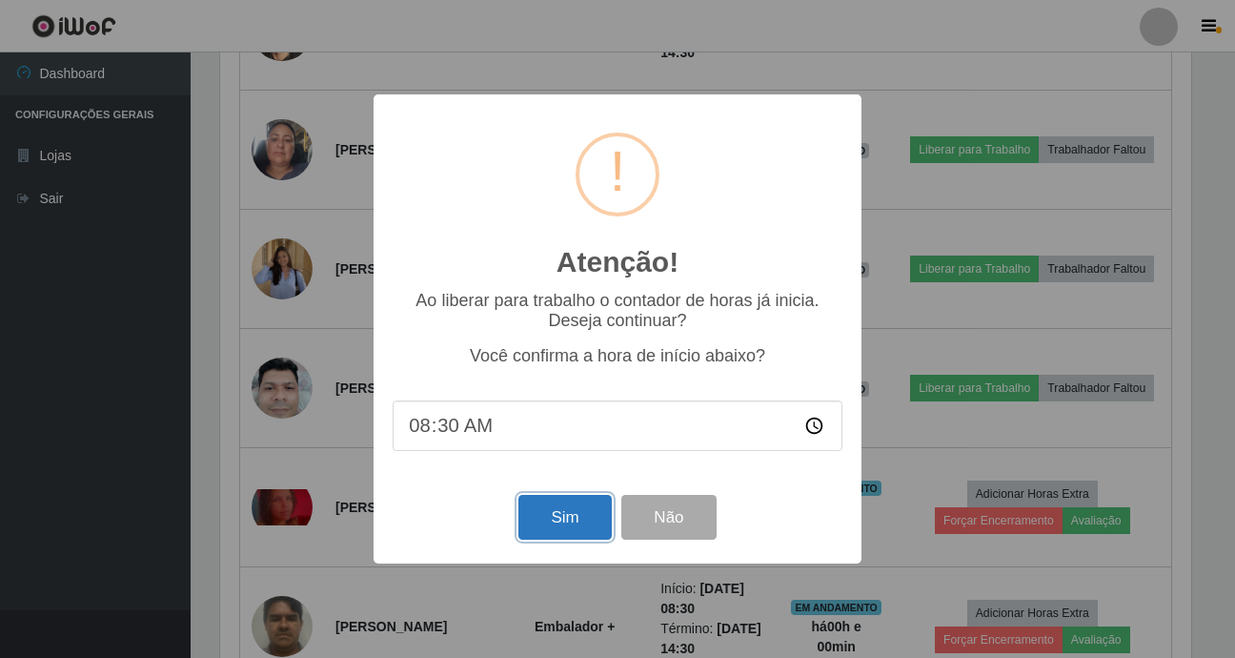
click at [567, 507] on button "Sim" at bounding box center [564, 517] width 92 height 45
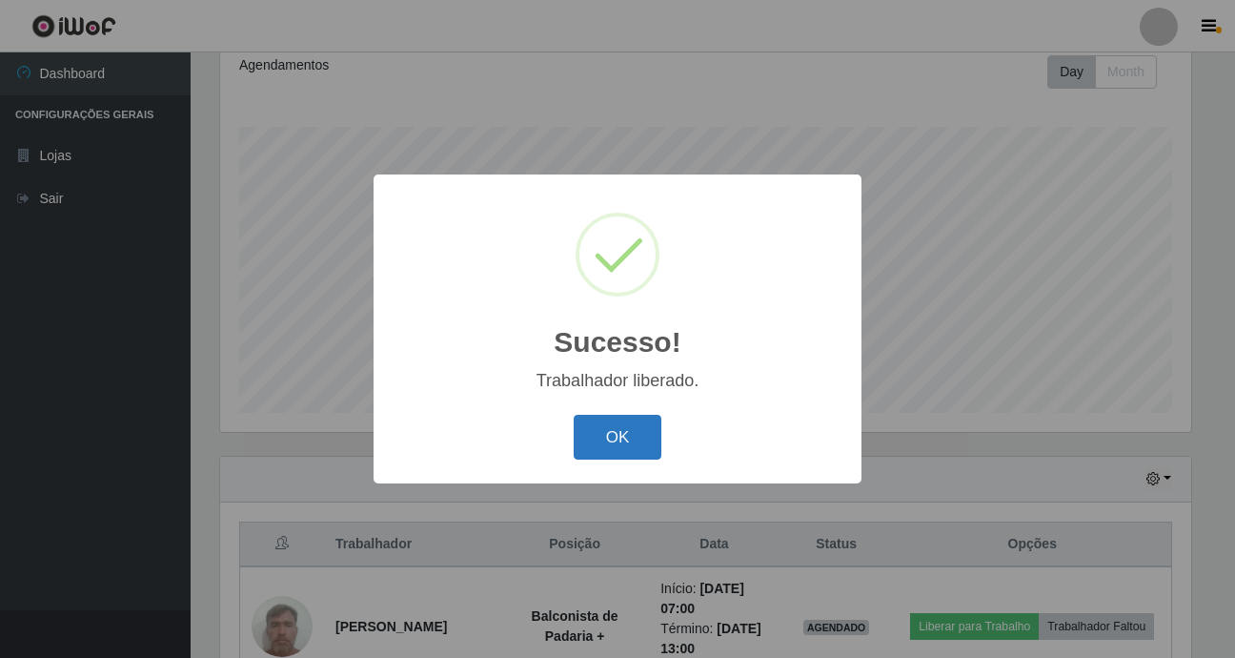
click at [605, 442] on button "OK" at bounding box center [618, 437] width 89 height 45
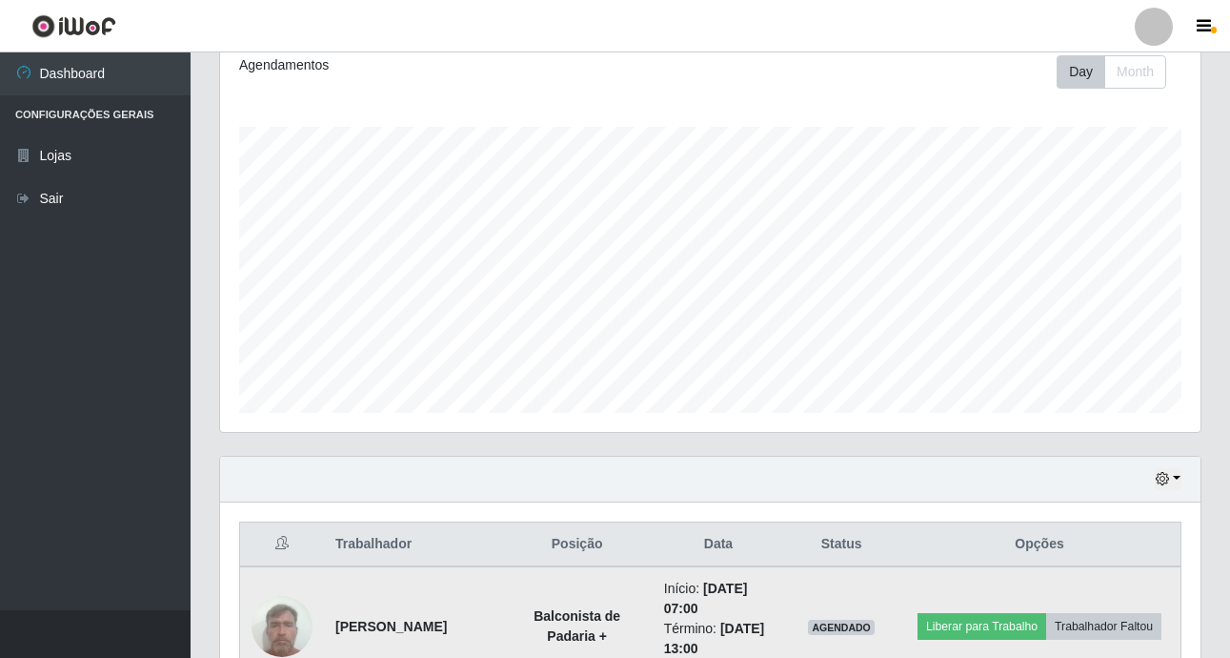
scroll to position [0, 0]
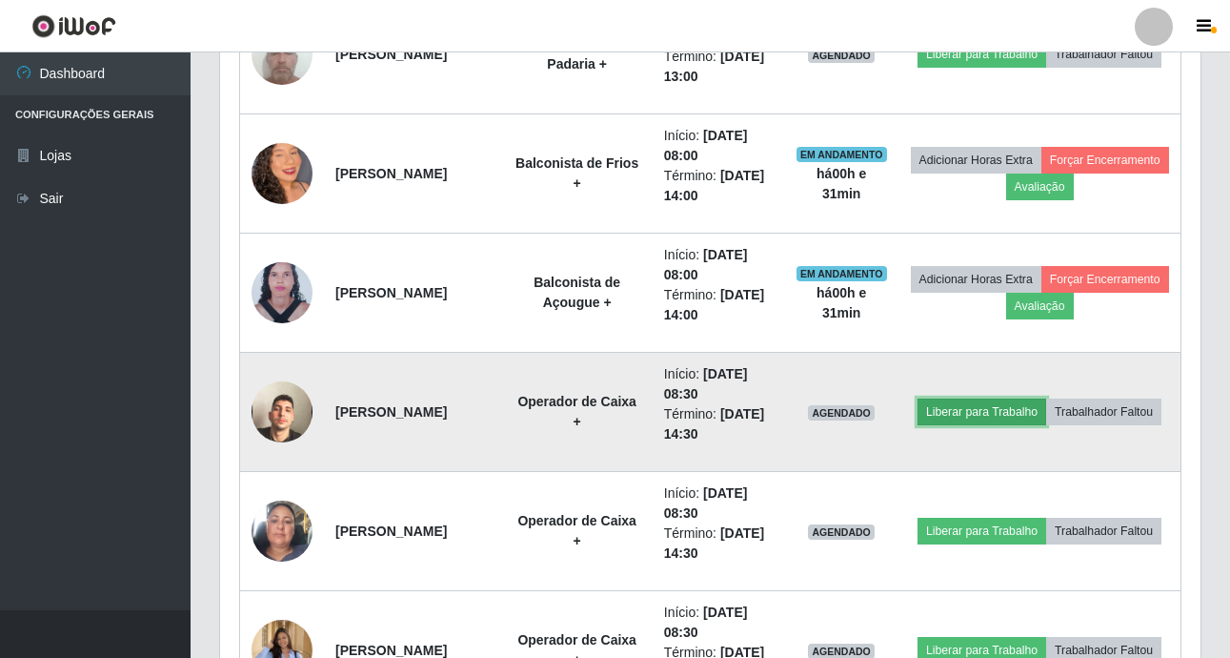
click at [1033, 398] on button "Liberar para Trabalho" at bounding box center [982, 411] width 129 height 27
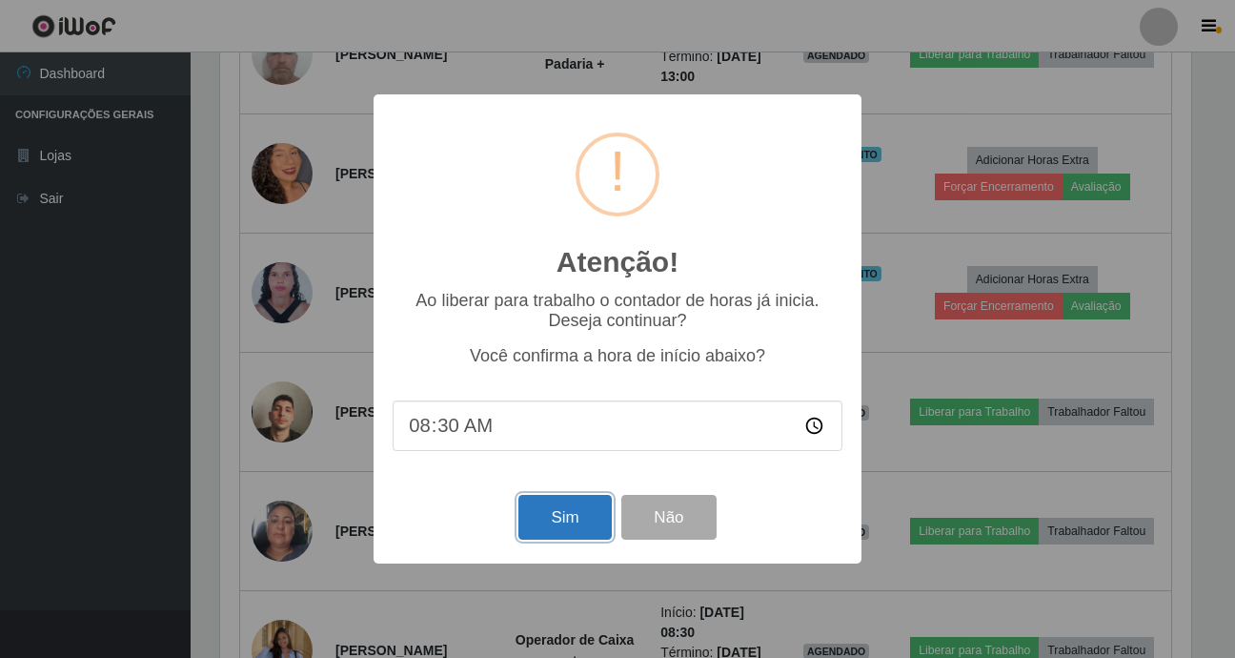
click at [549, 534] on button "Sim" at bounding box center [564, 517] width 92 height 45
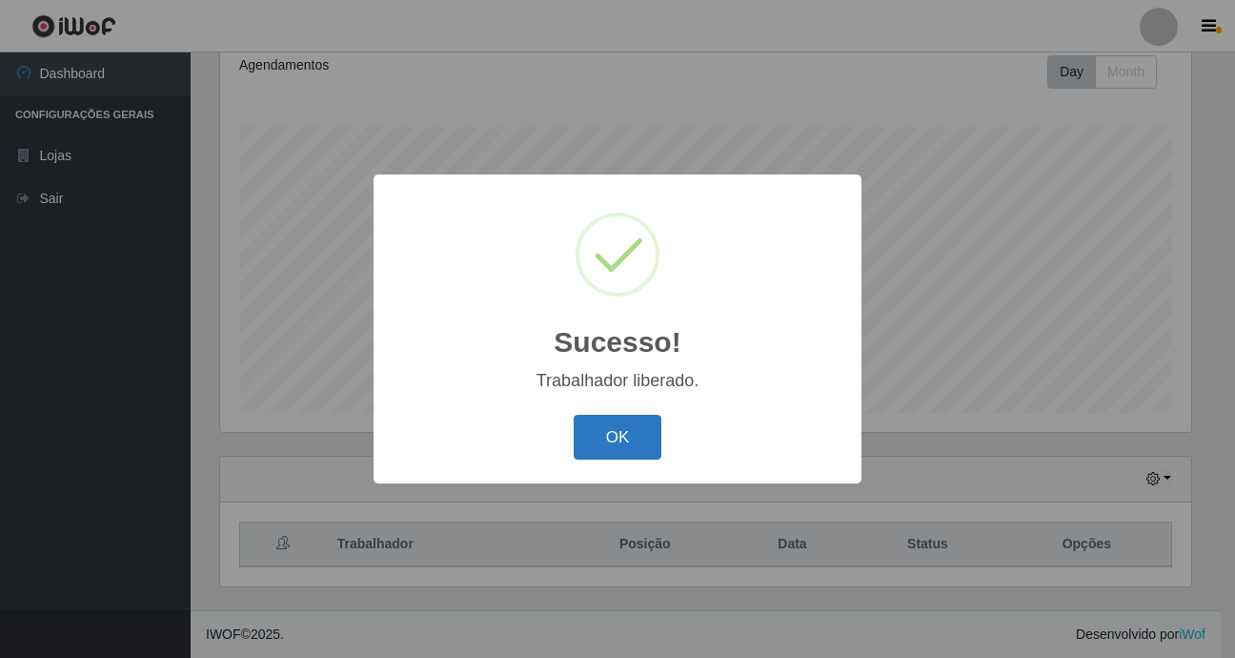
click at [592, 457] on button "OK" at bounding box center [618, 437] width 89 height 45
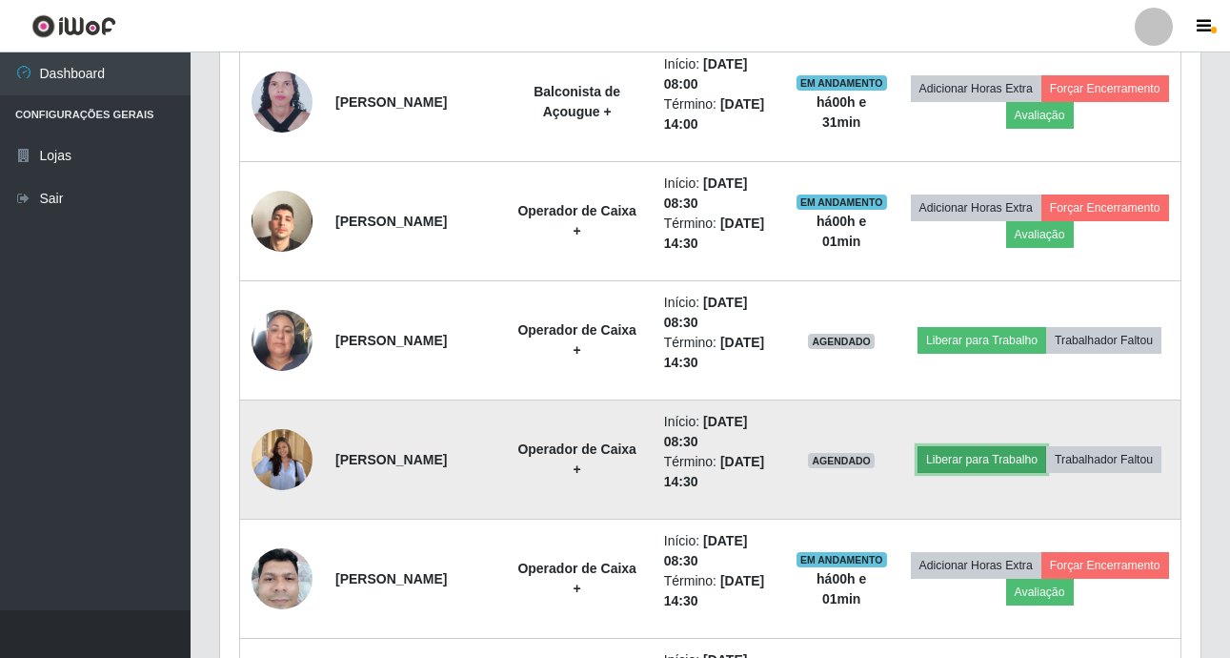
click at [1038, 446] on button "Liberar para Trabalho" at bounding box center [982, 459] width 129 height 27
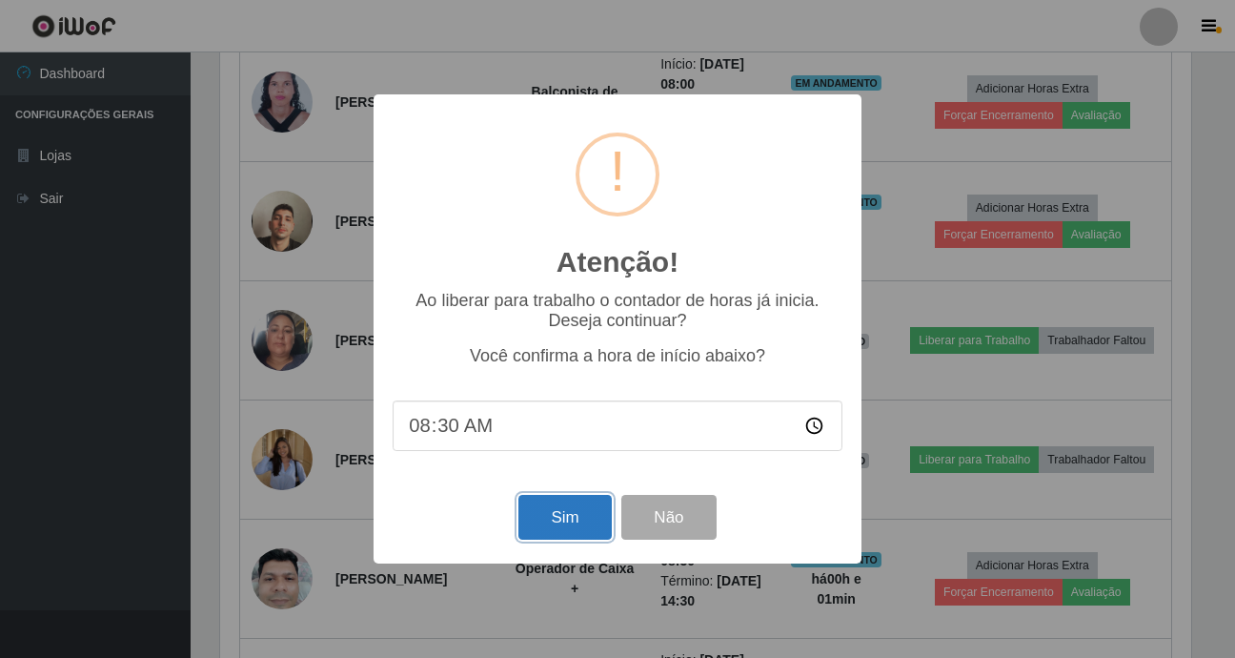
click at [579, 531] on button "Sim" at bounding box center [564, 517] width 92 height 45
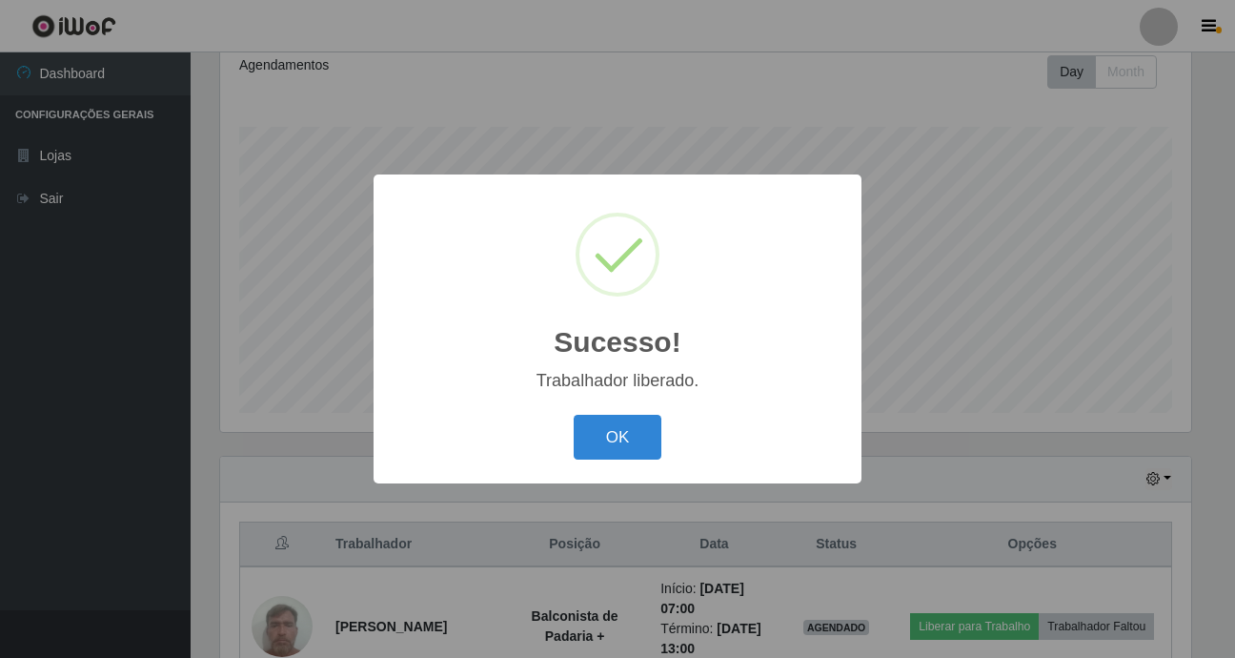
drag, startPoint x: 622, startPoint y: 388, endPoint x: 624, endPoint y: 401, distance: 13.5
click at [624, 399] on div "Sucesso! × Trabalhador liberado. OK Cancel" at bounding box center [618, 328] width 488 height 309
drag, startPoint x: 624, startPoint y: 401, endPoint x: 601, endPoint y: 444, distance: 48.6
click at [601, 444] on button "OK" at bounding box center [618, 437] width 89 height 45
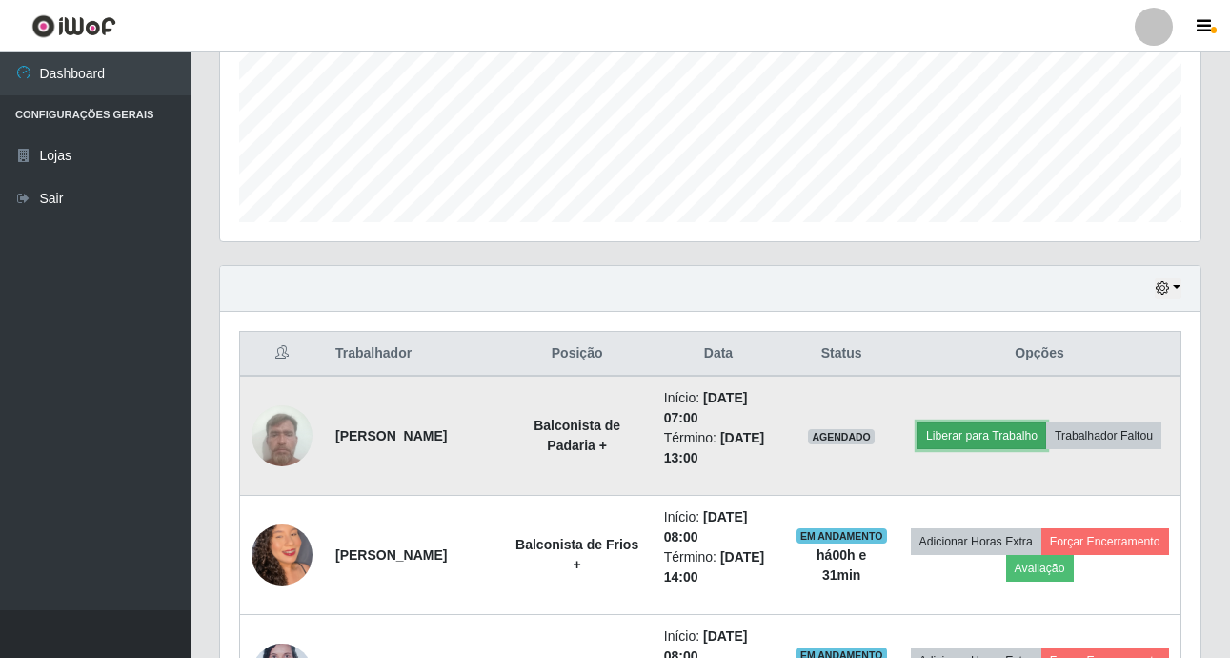
click at [1039, 422] on button "Liberar para Trabalho" at bounding box center [982, 435] width 129 height 27
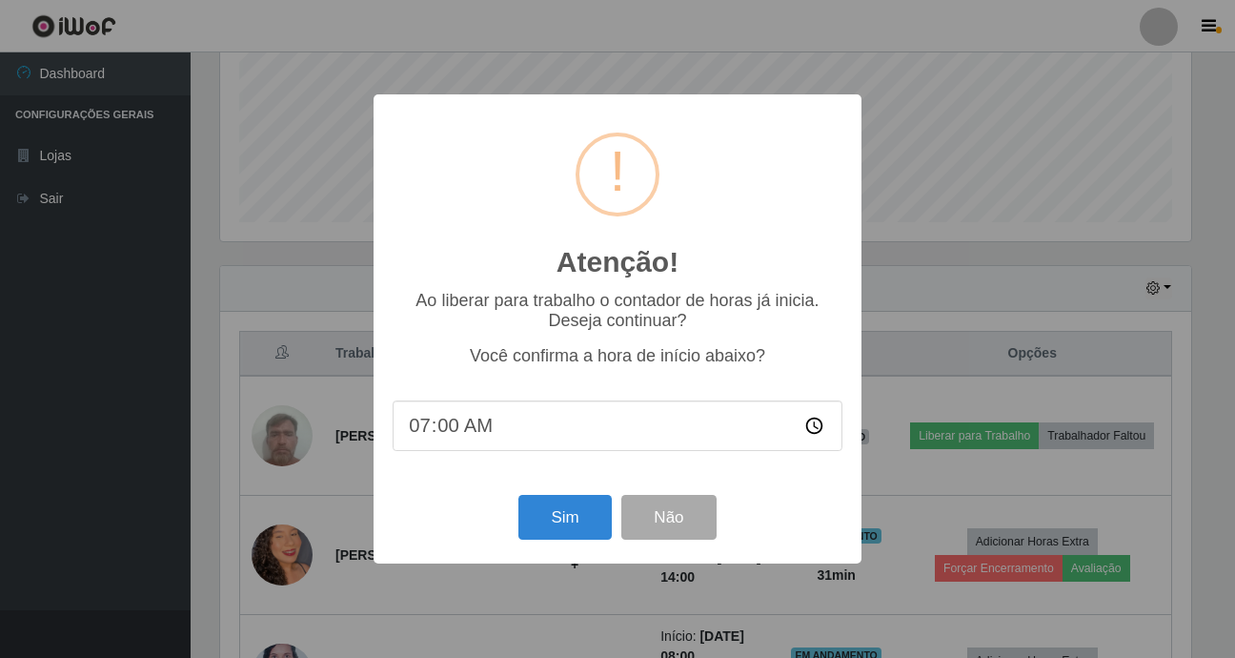
click at [455, 434] on input "07:00" at bounding box center [618, 425] width 450 height 51
type input "07:30"
click at [543, 527] on button "Sim" at bounding box center [564, 517] width 92 height 45
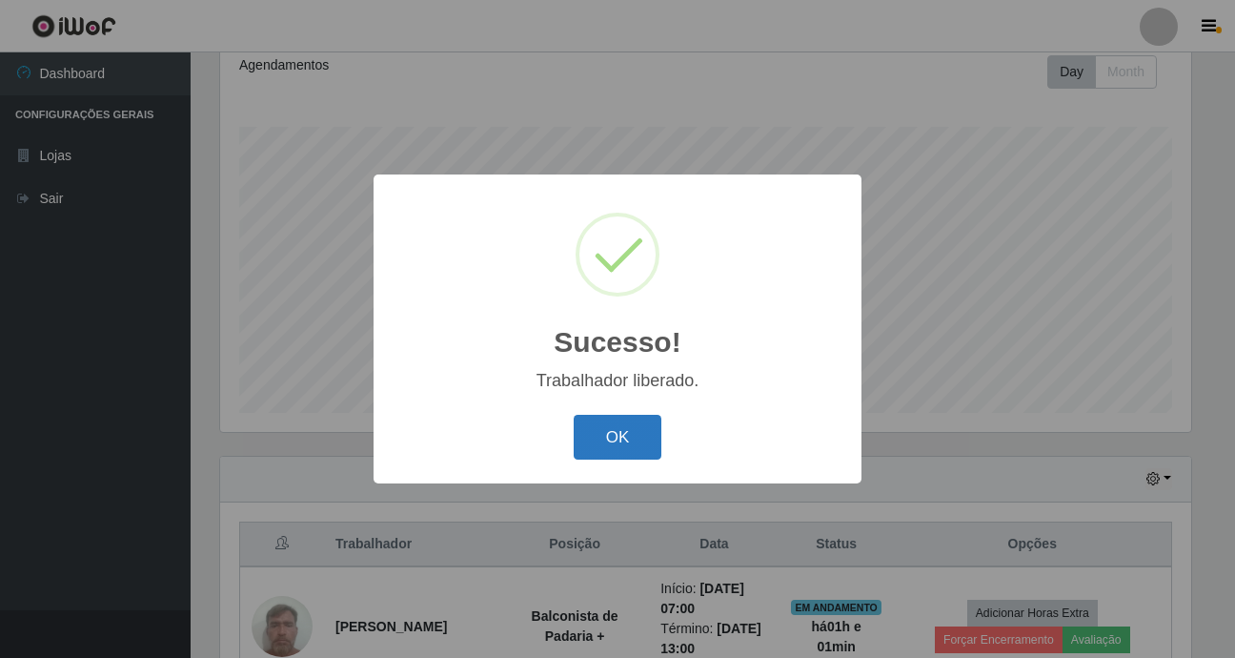
click at [592, 437] on button "OK" at bounding box center [618, 437] width 89 height 45
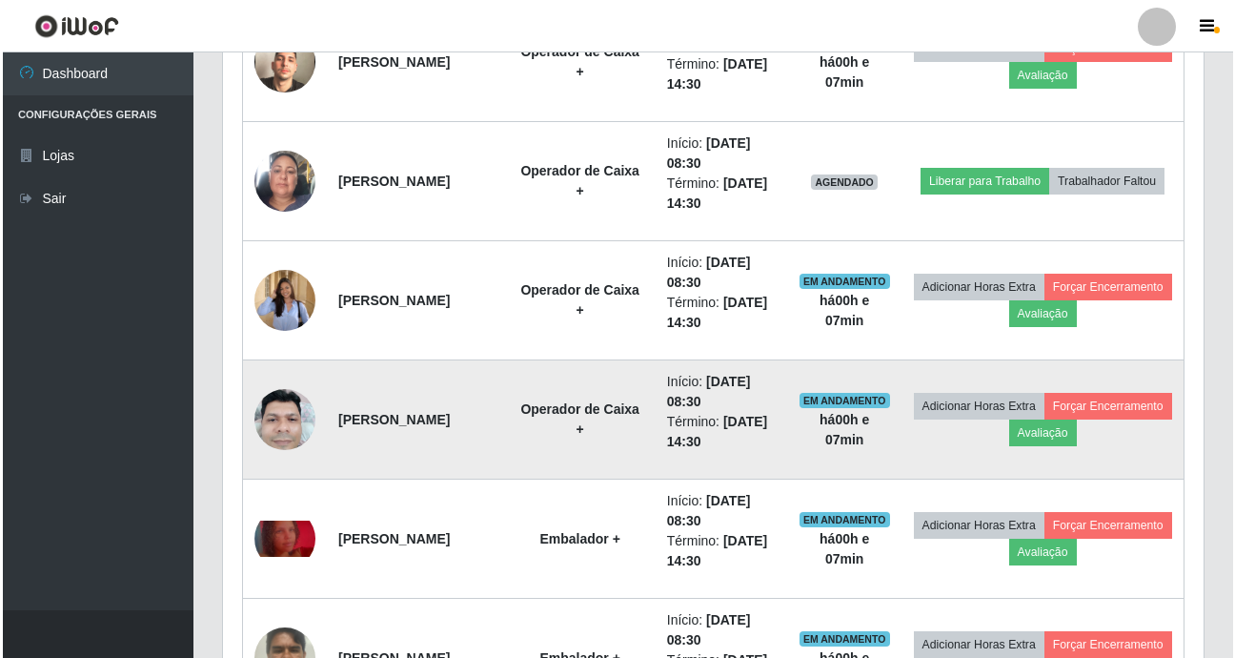
scroll to position [1222, 0]
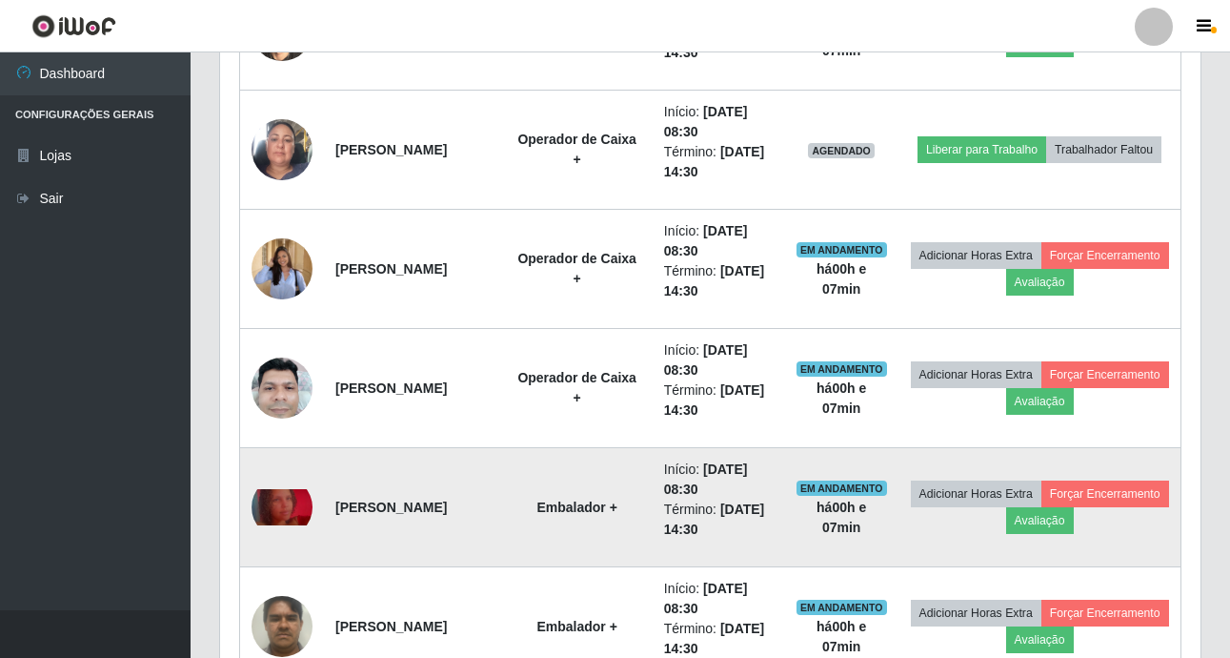
click at [291, 506] on img at bounding box center [282, 507] width 61 height 37
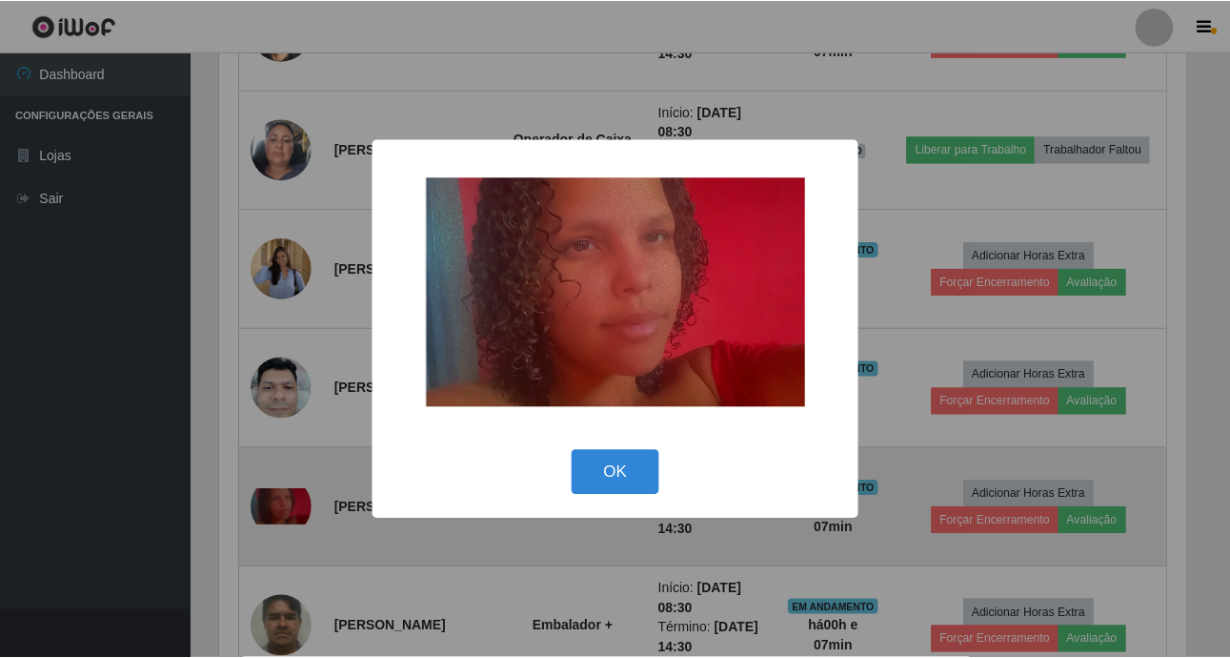
scroll to position [396, 971]
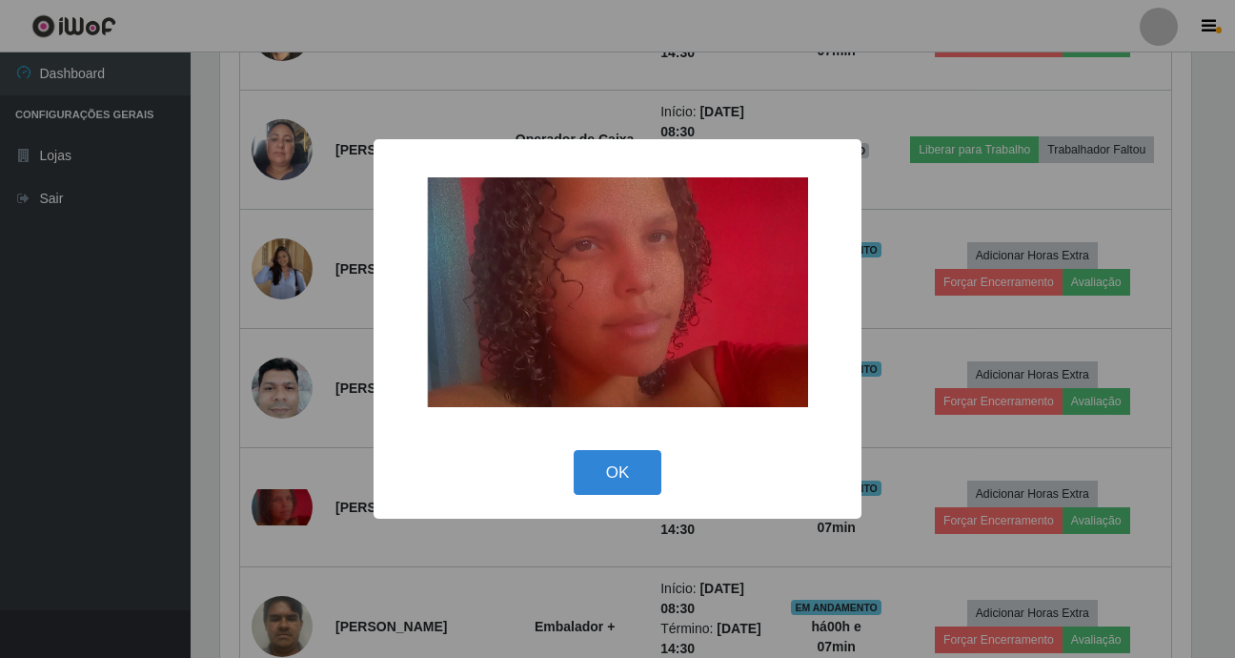
click at [93, 461] on div "× OK Cancel" at bounding box center [617, 329] width 1235 height 658
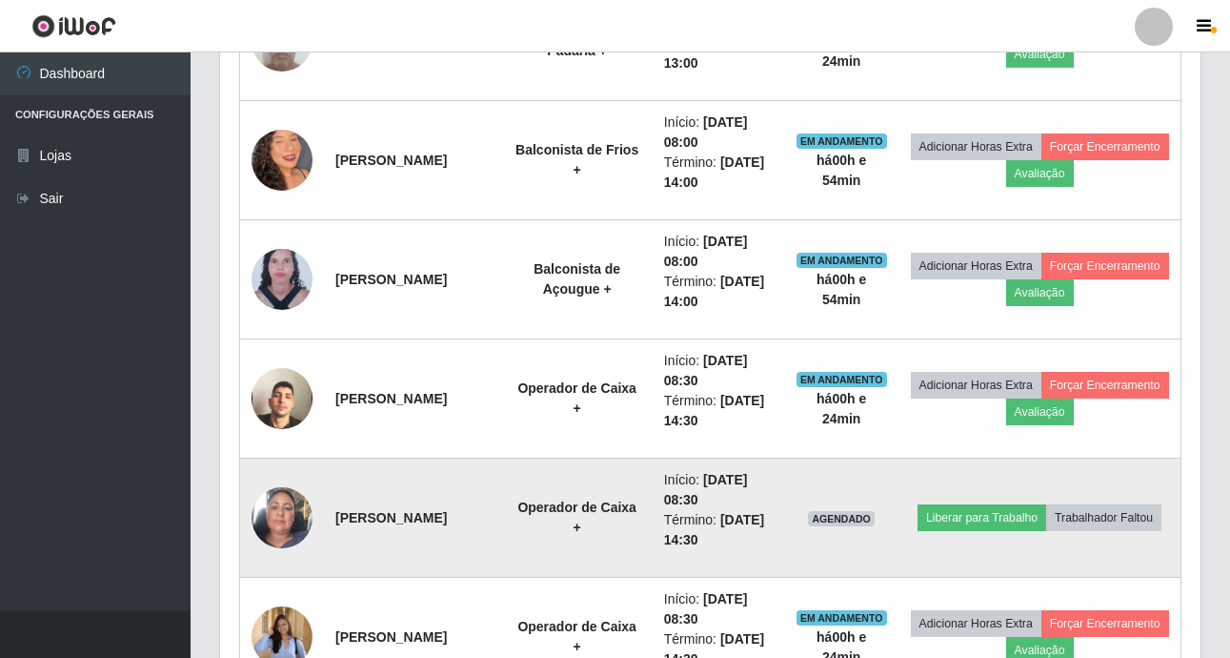
scroll to position [1031, 0]
